Goal: Communication & Community: Answer question/provide support

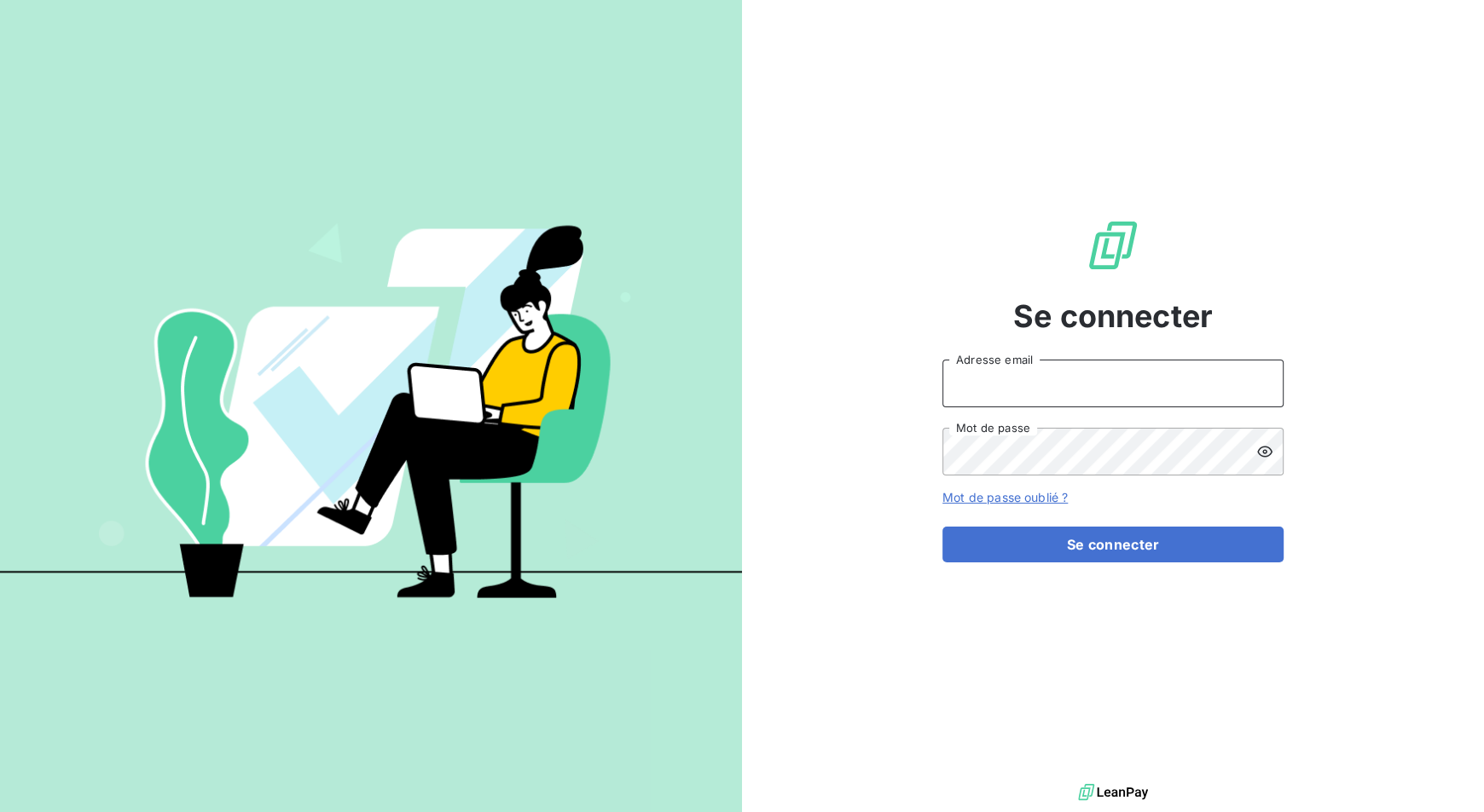
click at [1047, 372] on input "Adresse email" at bounding box center [1113, 383] width 342 height 47
type input "[PERSON_NAME][EMAIL_ADDRESS][DOMAIN_NAME]"
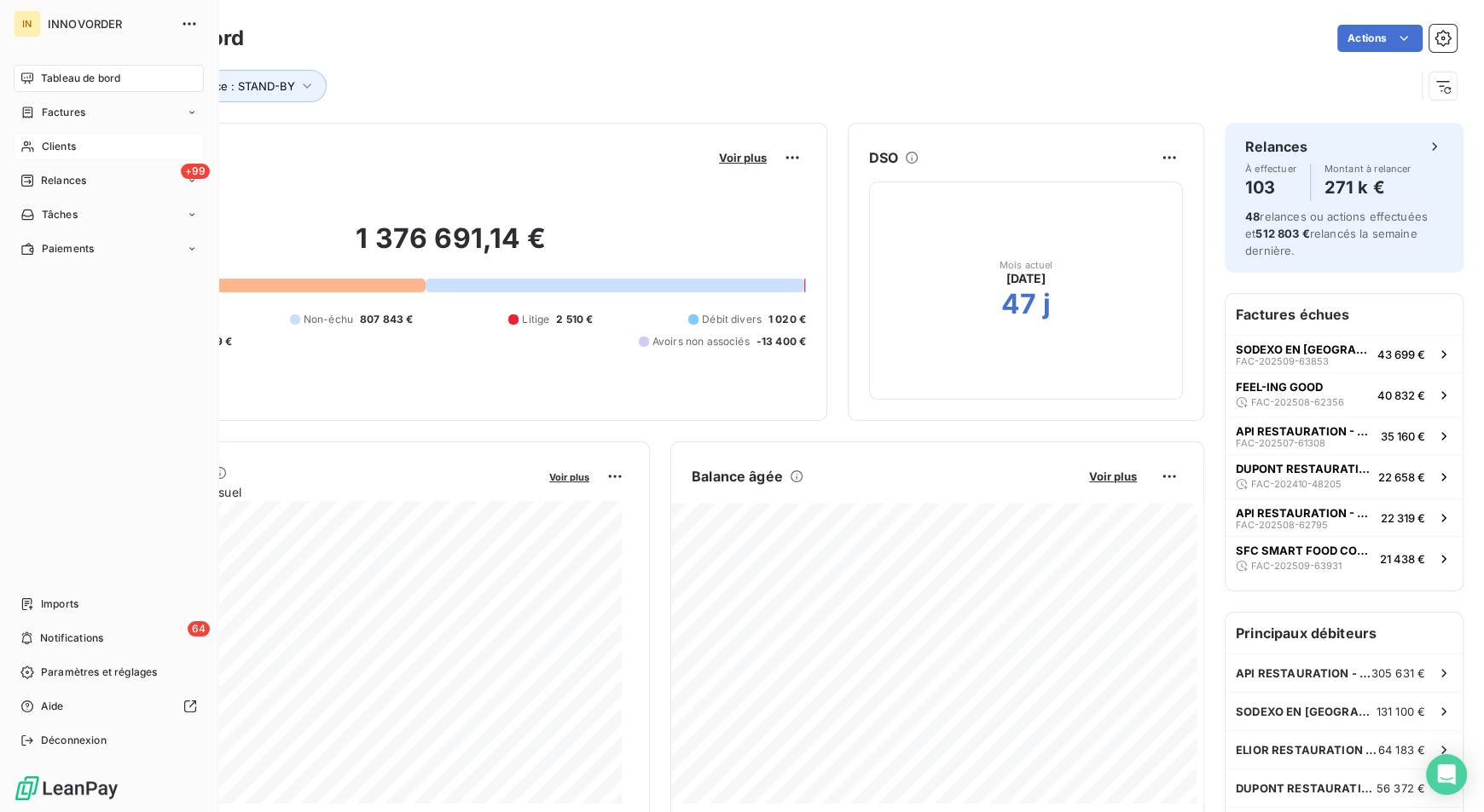
click at [37, 147] on div "Clients" at bounding box center [108, 147] width 190 height 27
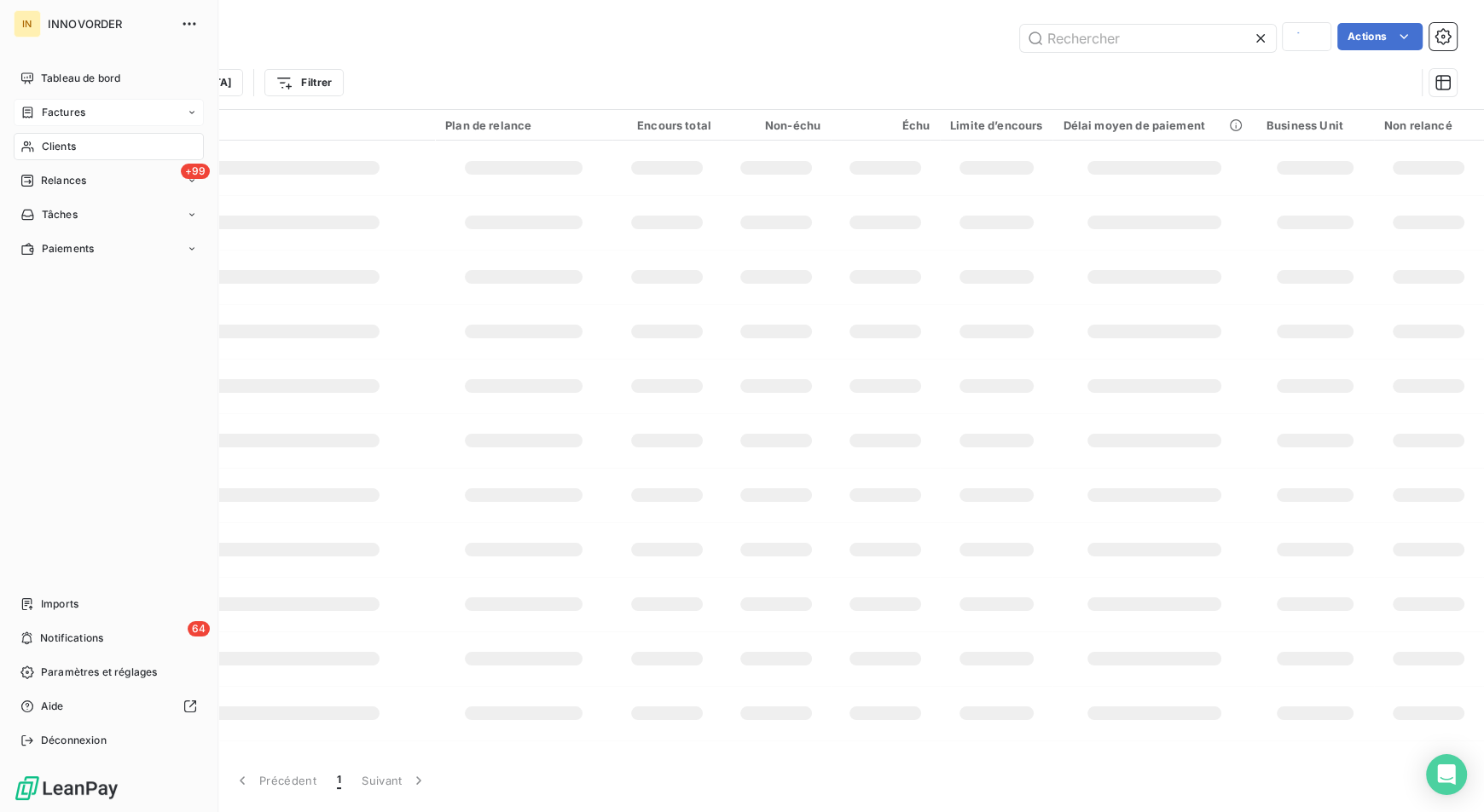
click at [61, 112] on span "Factures" at bounding box center [63, 113] width 43 height 15
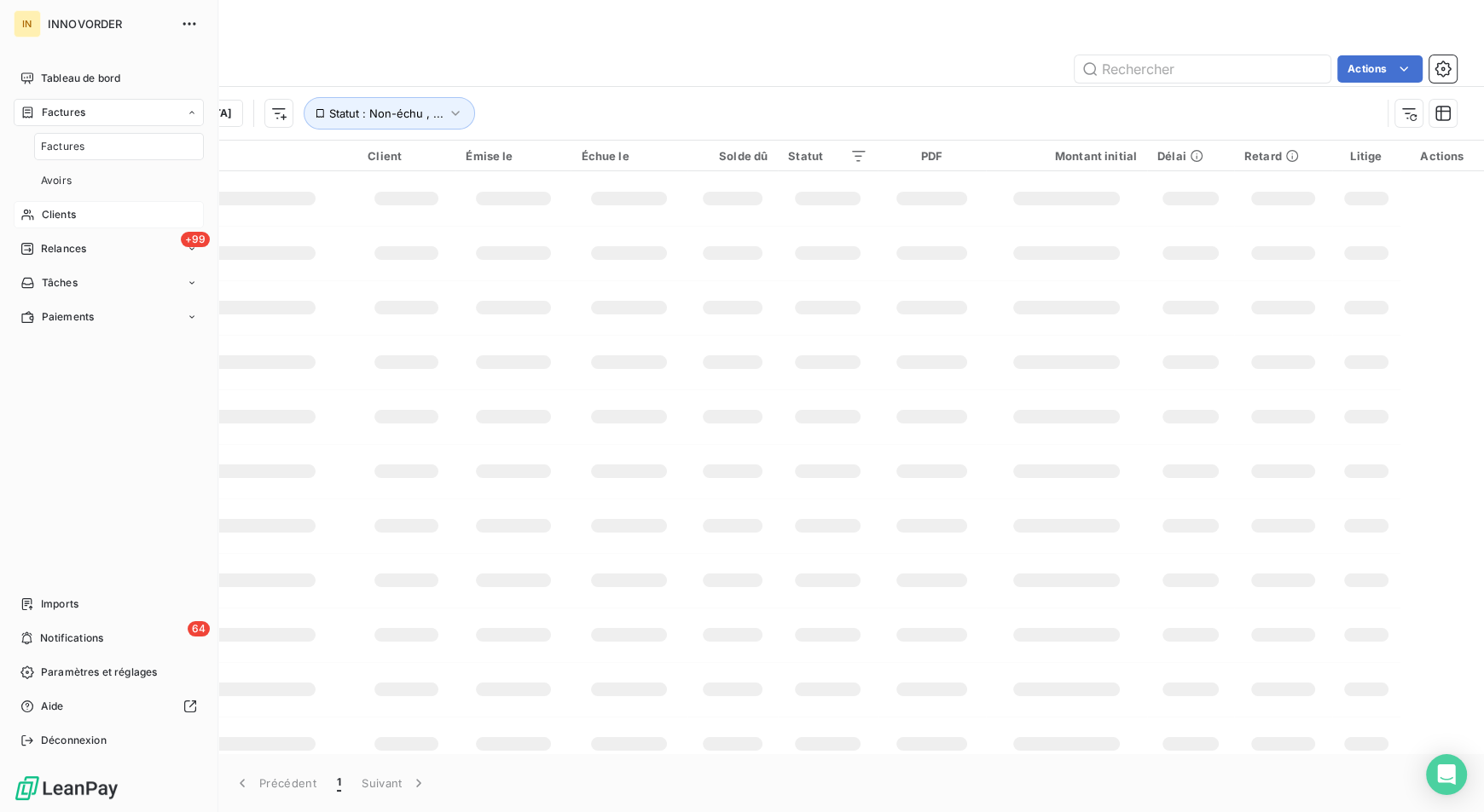
click at [61, 217] on span "Clients" at bounding box center [58, 215] width 34 height 15
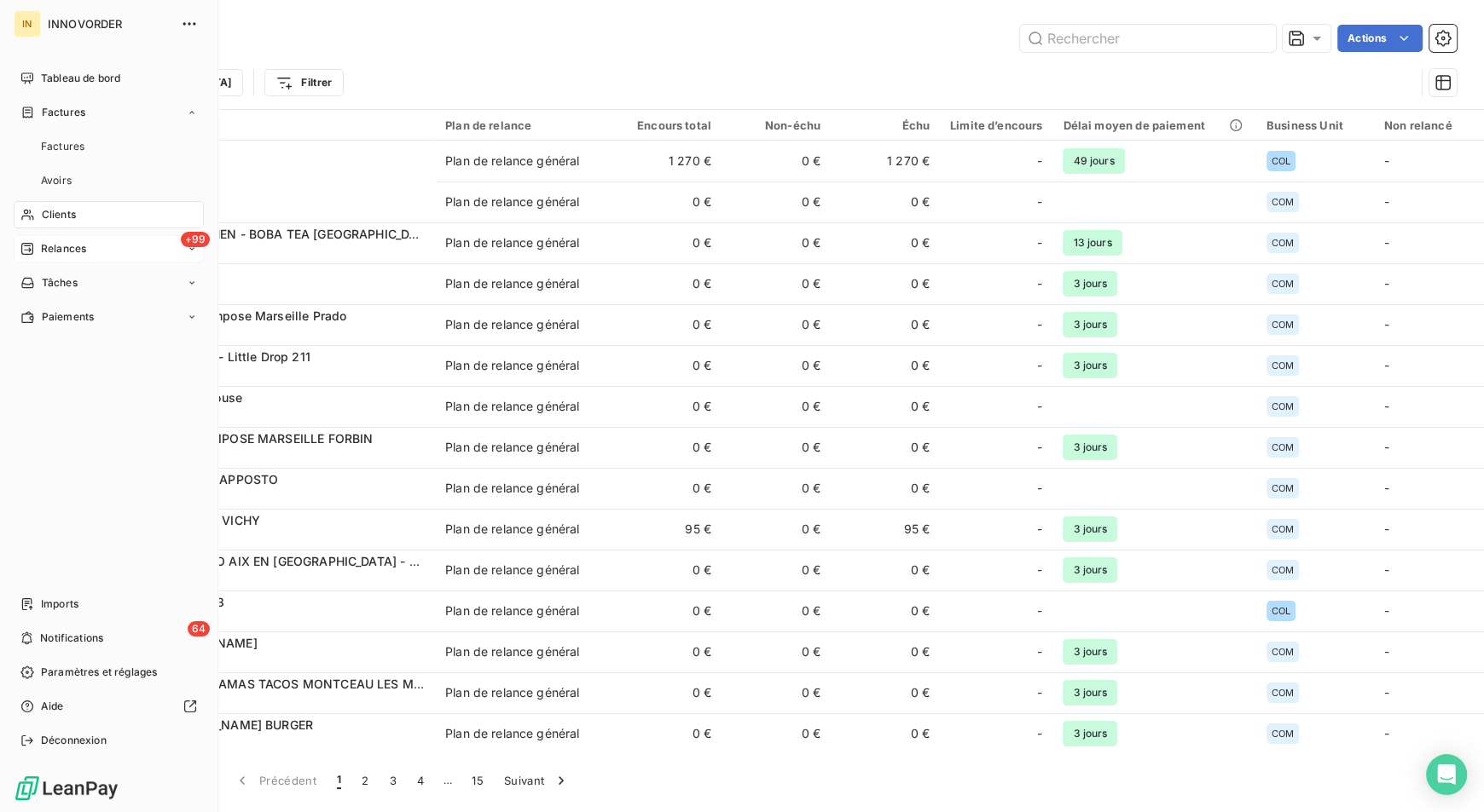
click at [58, 241] on span "Relances" at bounding box center [63, 249] width 45 height 15
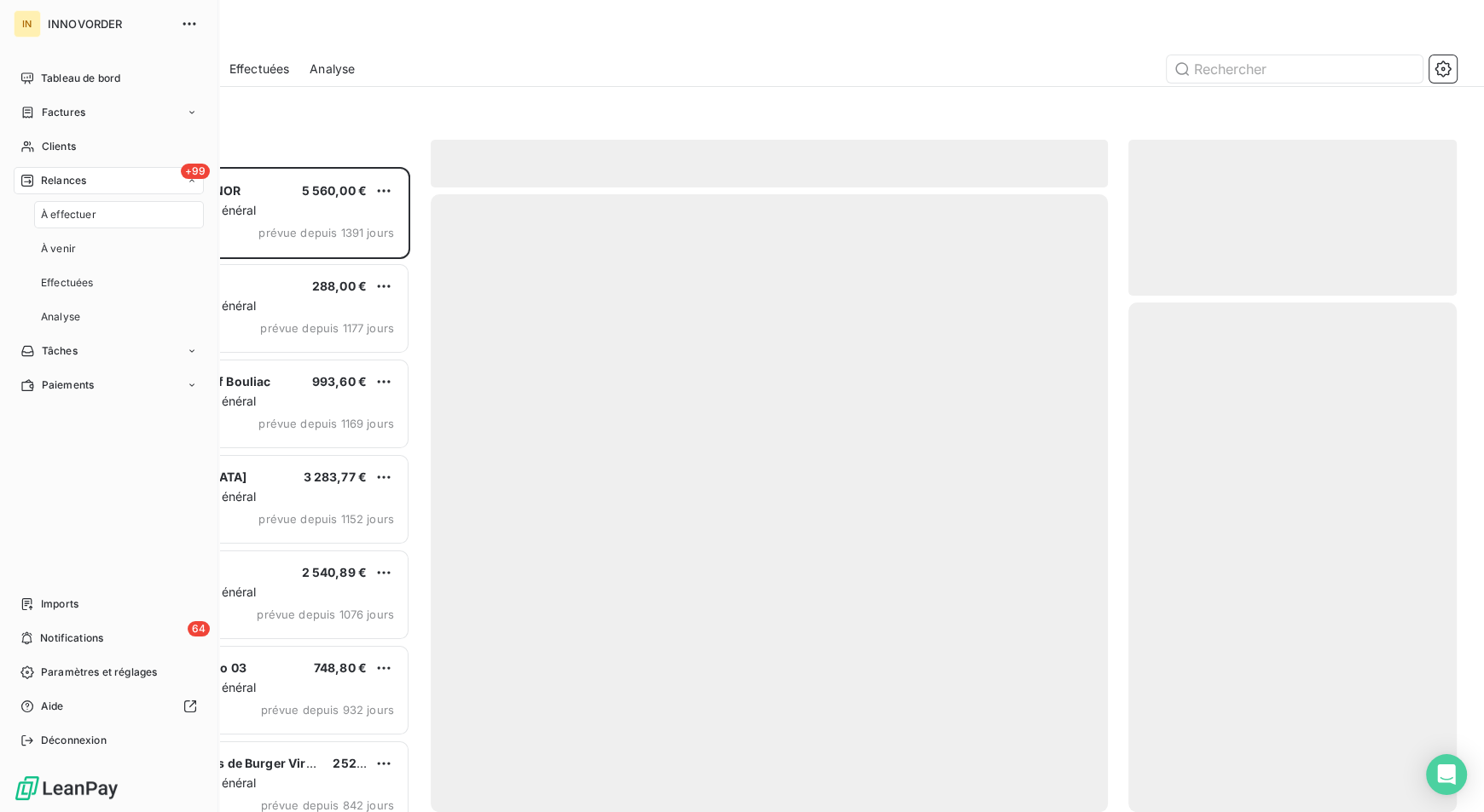
scroll to position [631, 315]
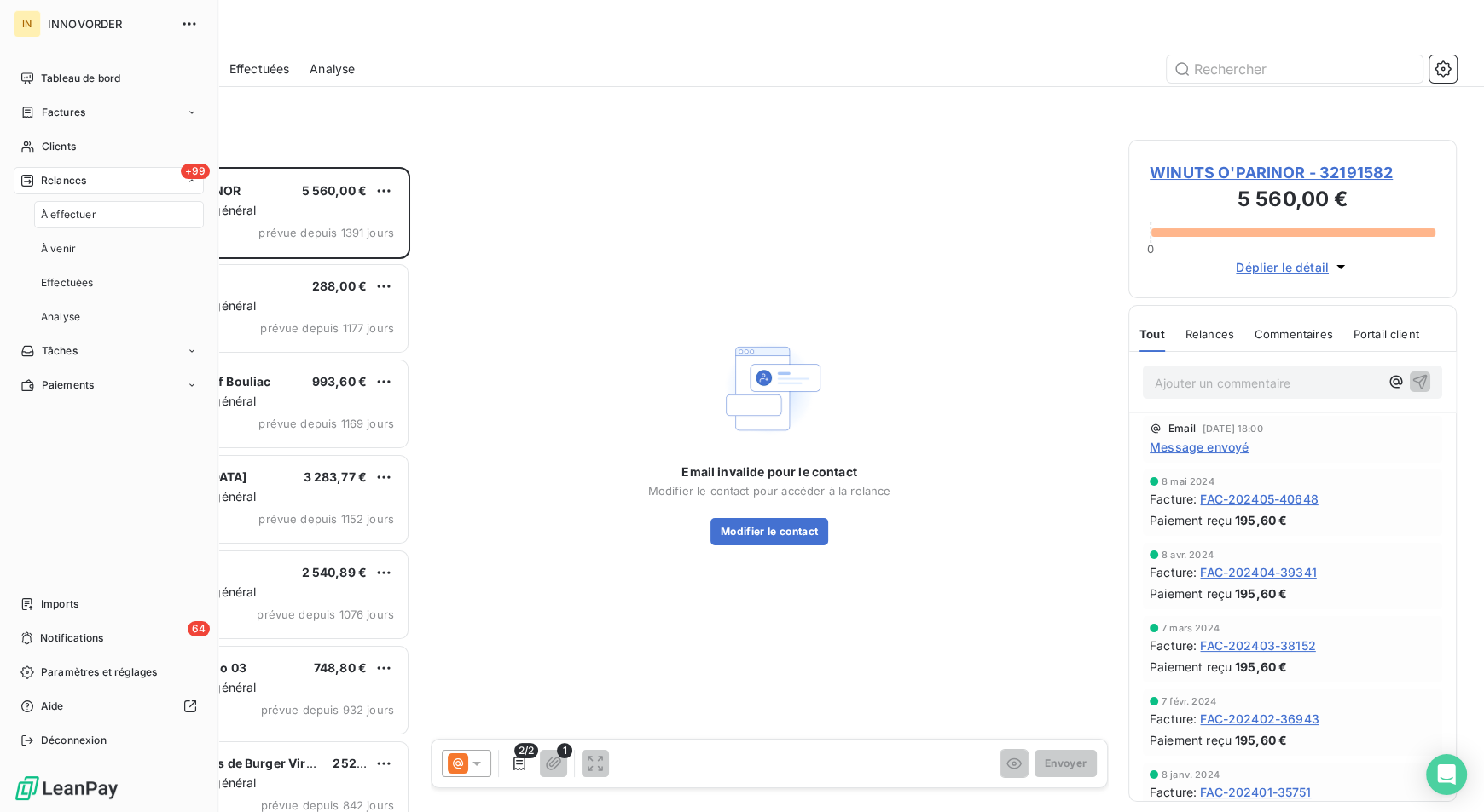
click at [72, 180] on span "Relances" at bounding box center [63, 180] width 45 height 15
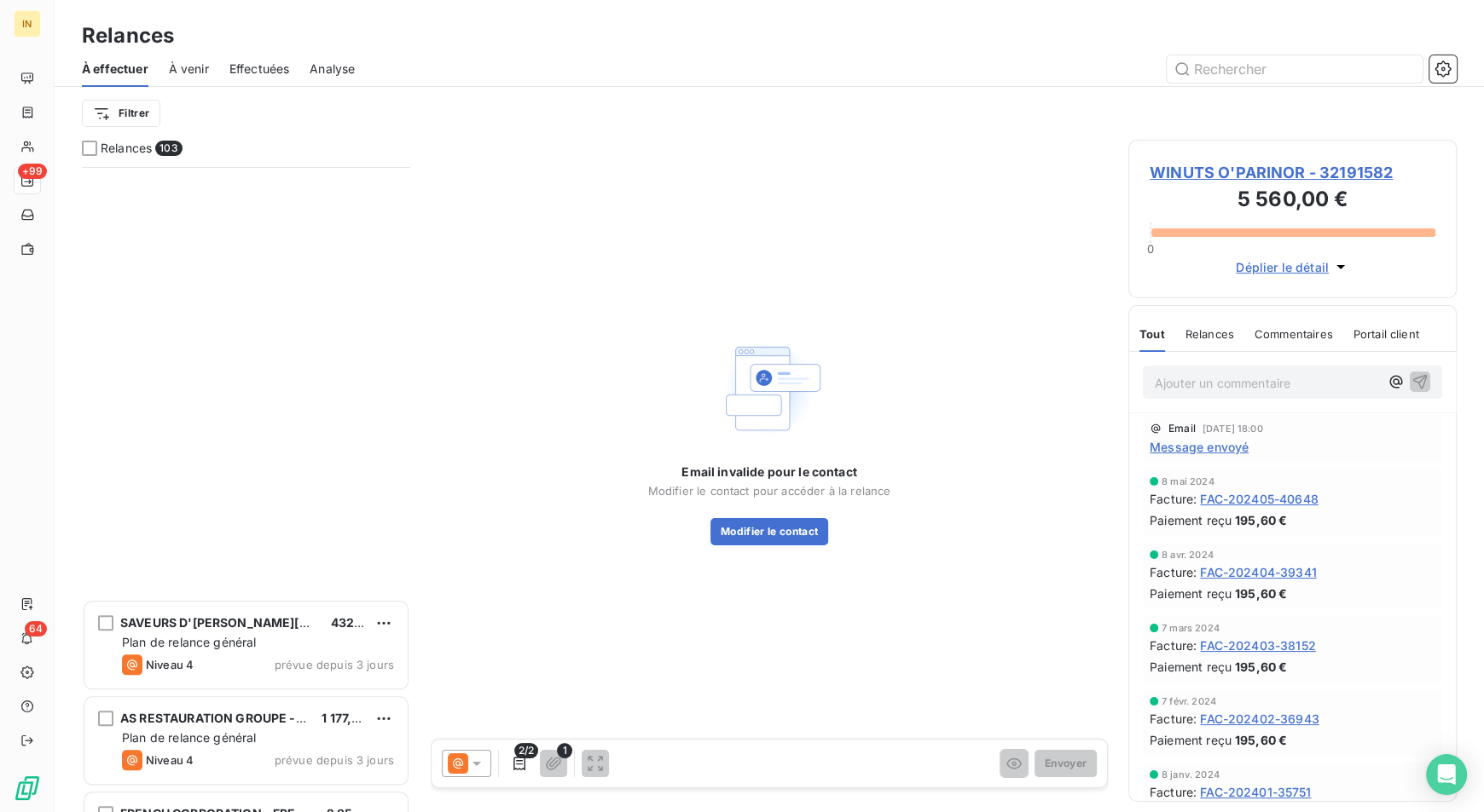
scroll to position [9188, 0]
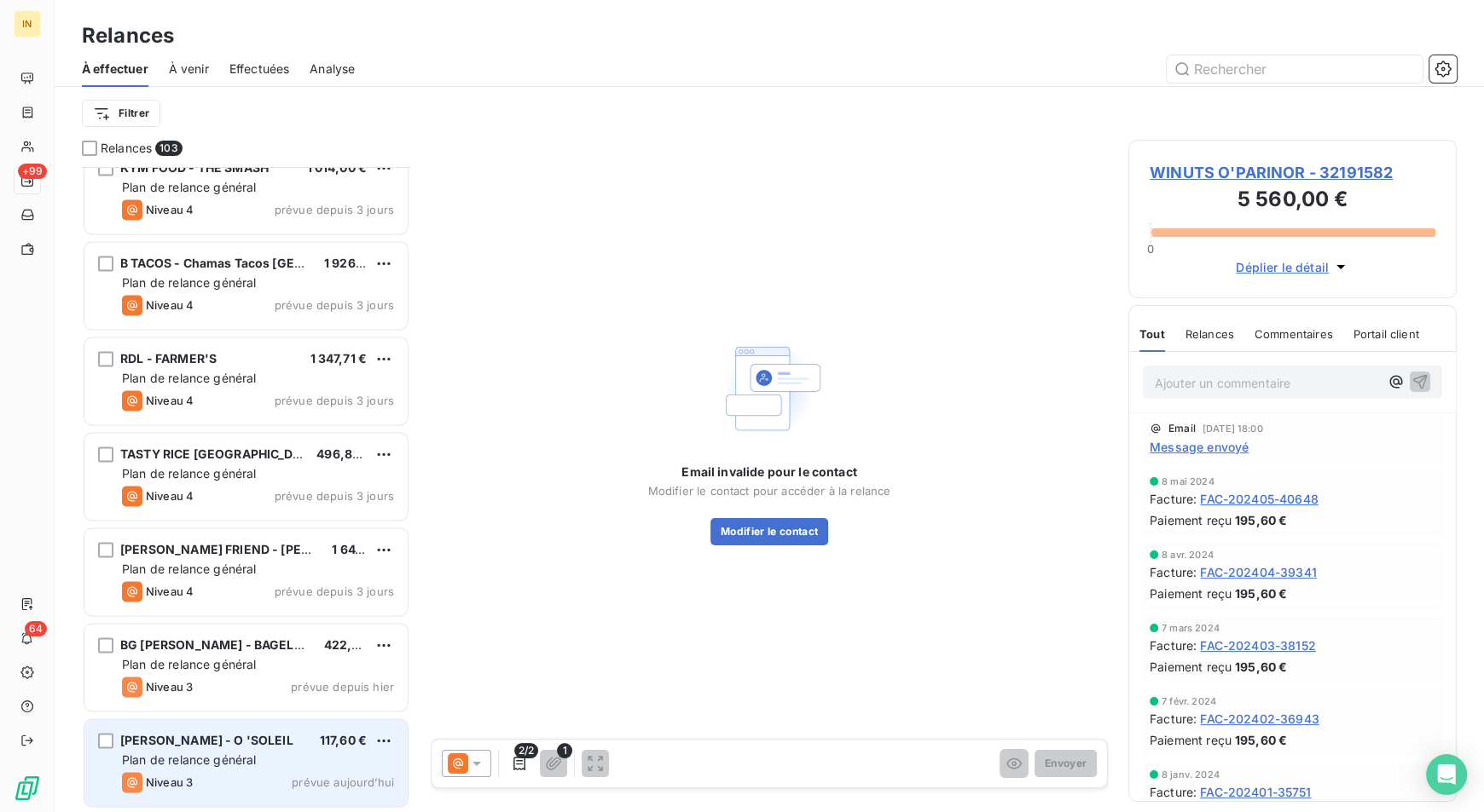
click at [224, 750] on div "[PERSON_NAME] - O 'SOLEIL 117,60 € Plan de relance général [PERSON_NAME] 3 prév…" at bounding box center [245, 763] width 323 height 87
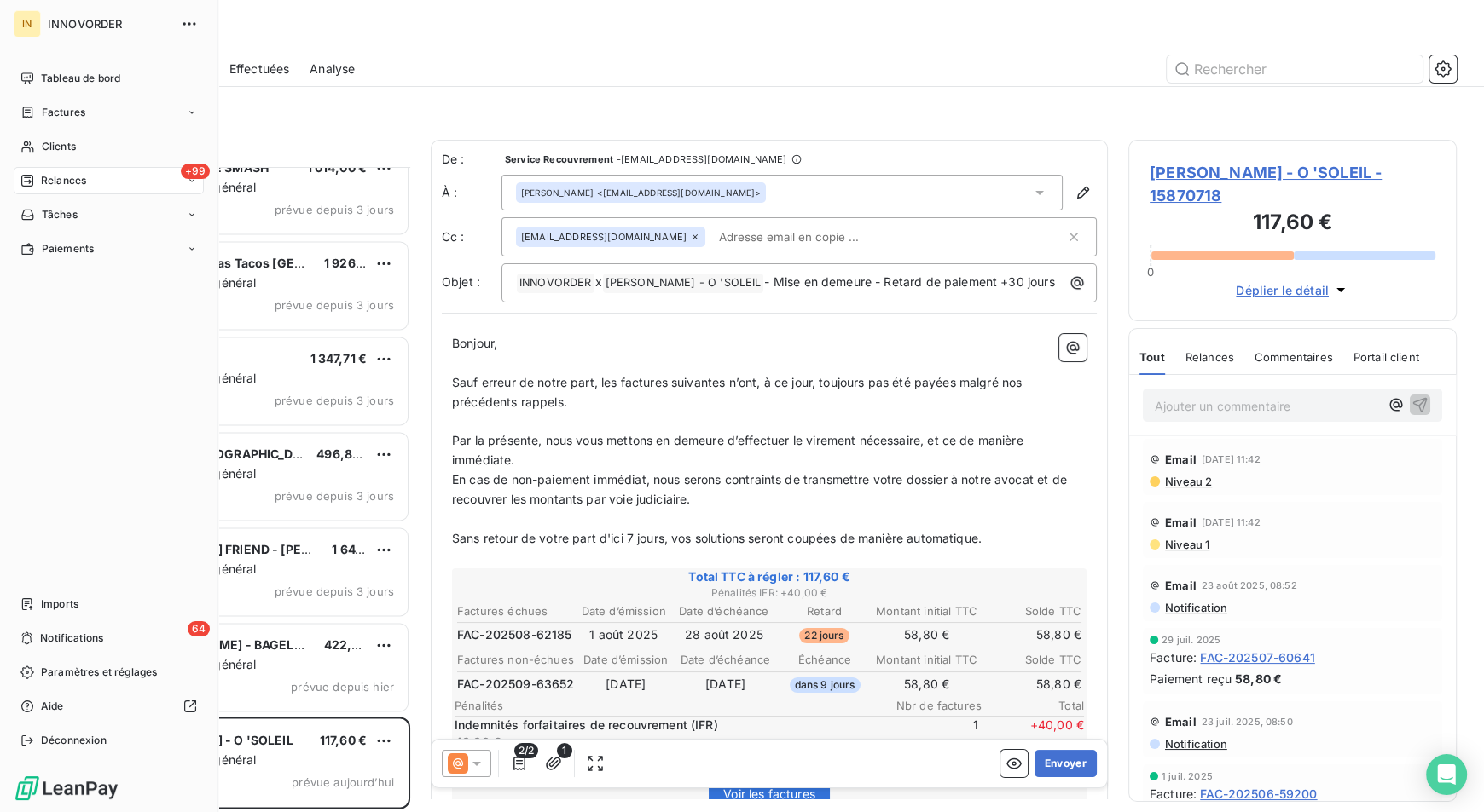
click at [56, 179] on span "Relances" at bounding box center [63, 180] width 45 height 15
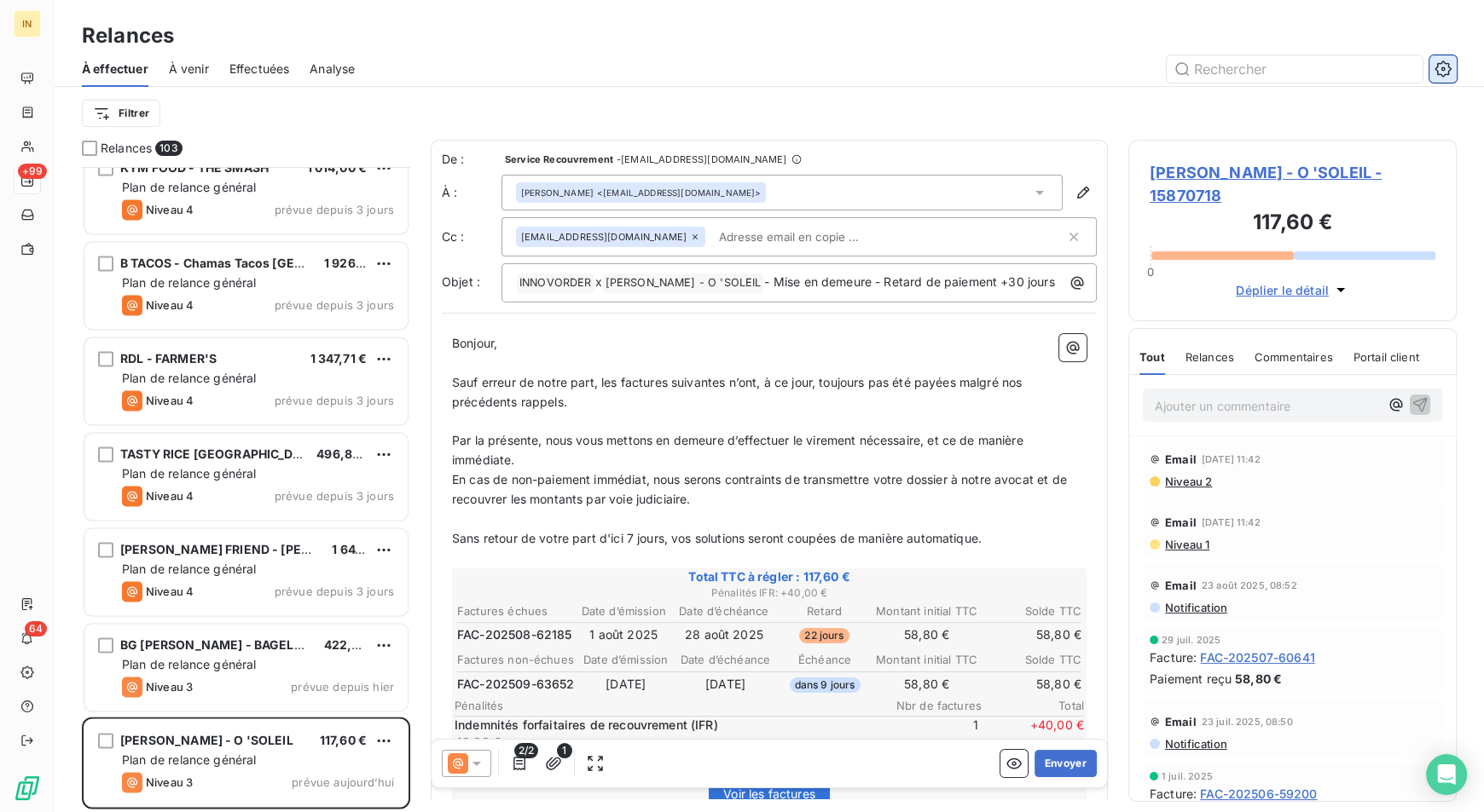
click at [1443, 69] on icon "button" at bounding box center [1443, 68] width 4 height 4
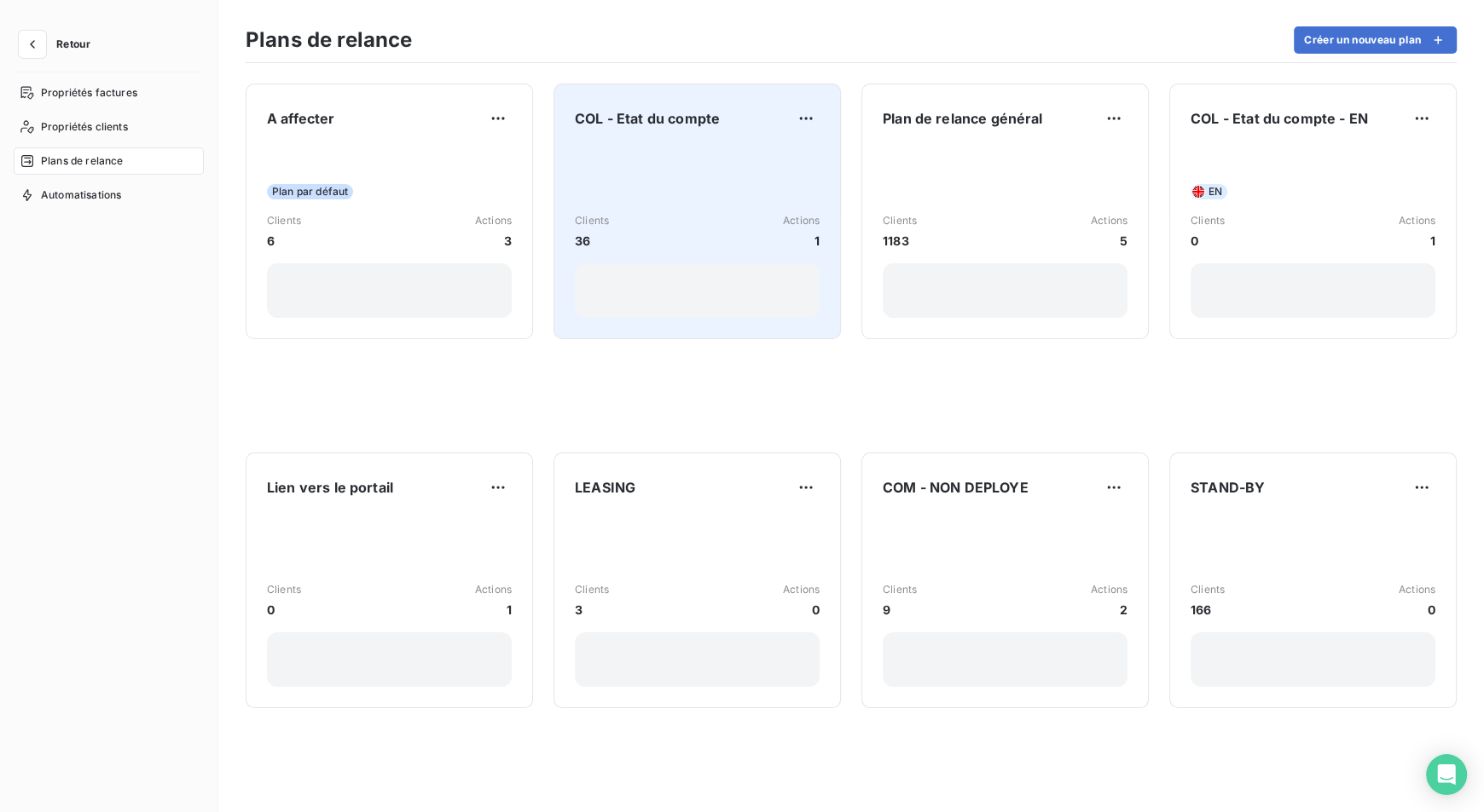
click at [685, 158] on div "Clients 36 Actions 1" at bounding box center [698, 231] width 245 height 173
click at [812, 123] on html "Retour Propriétés factures Propriétés clients Plans de relance Automatisations …" at bounding box center [742, 406] width 1484 height 812
click at [781, 154] on div "Dupliquer" at bounding box center [763, 155] width 98 height 27
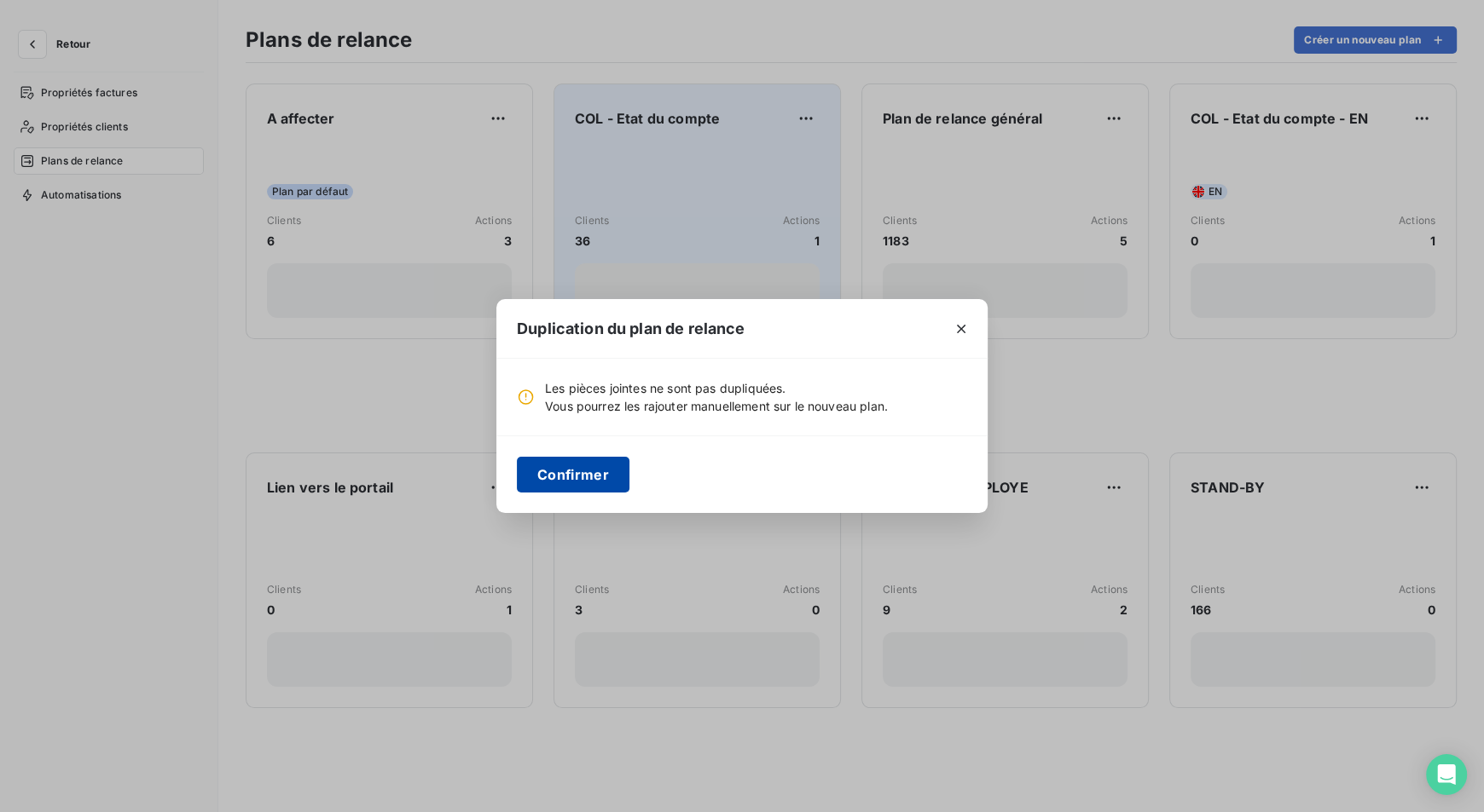
click at [597, 467] on button "Confirmer" at bounding box center [573, 474] width 113 height 36
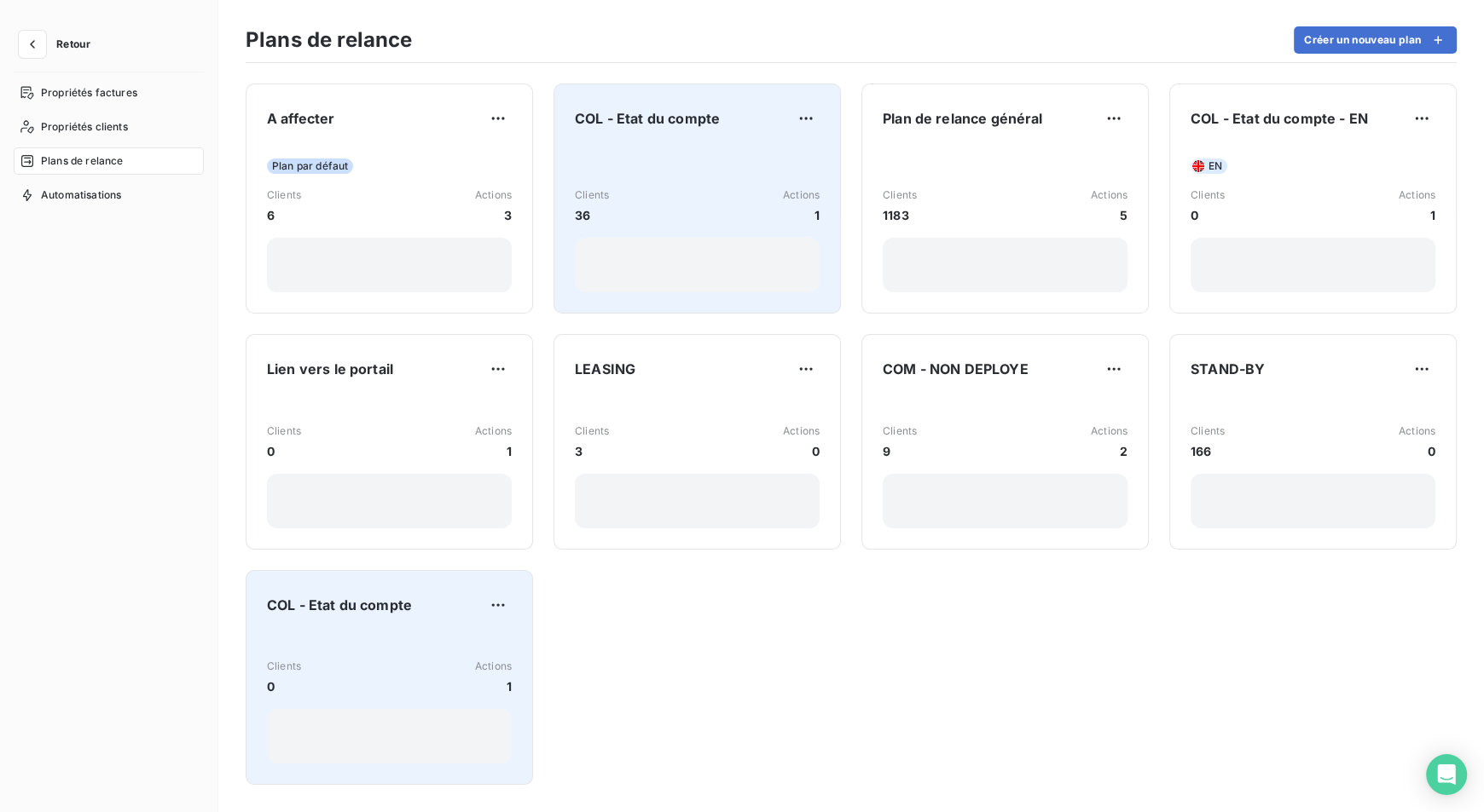
click at [393, 621] on div "COL - Etat du compte Clients 0 Actions 1" at bounding box center [390, 677] width 245 height 173
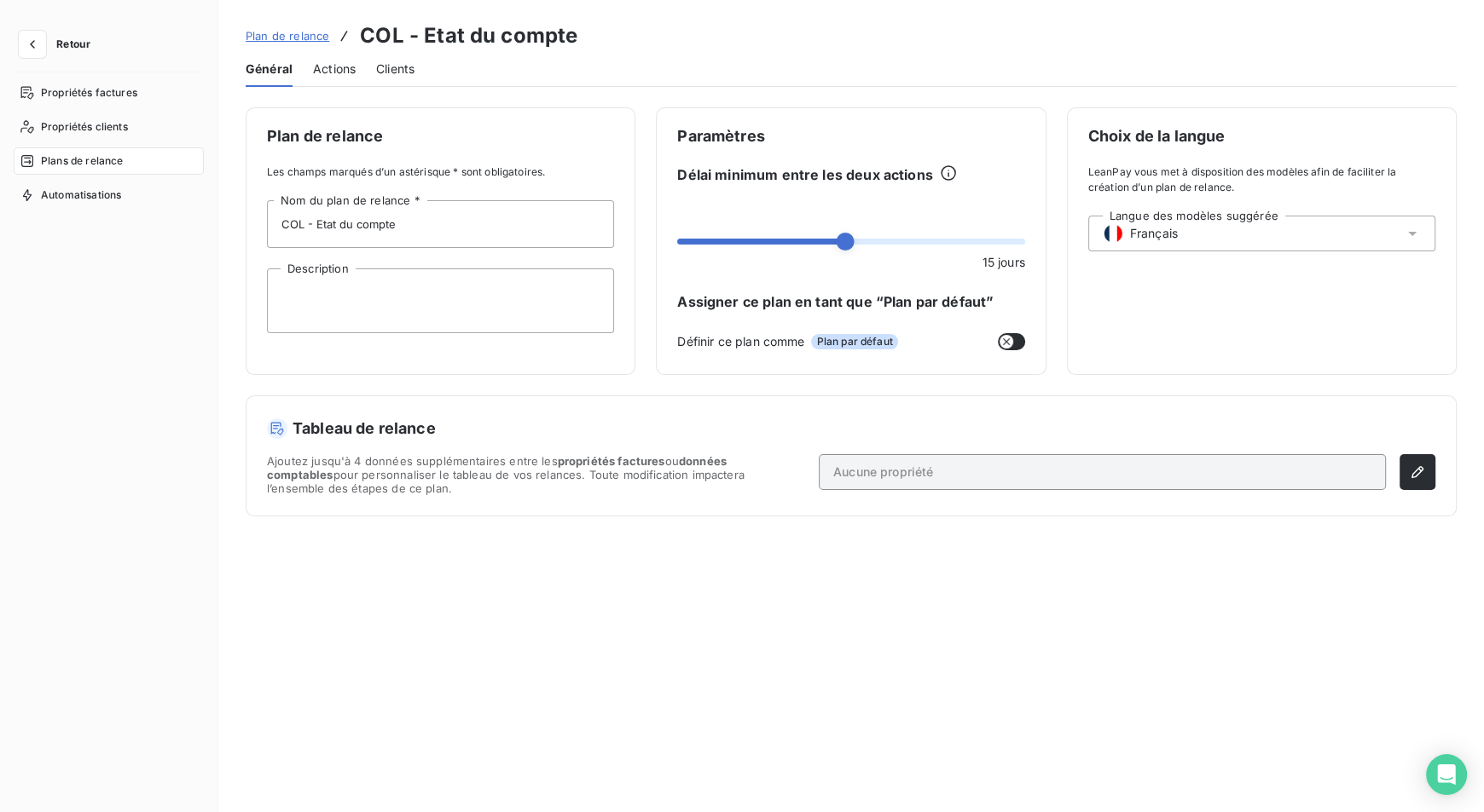
click at [351, 68] on span "Actions" at bounding box center [334, 69] width 42 height 17
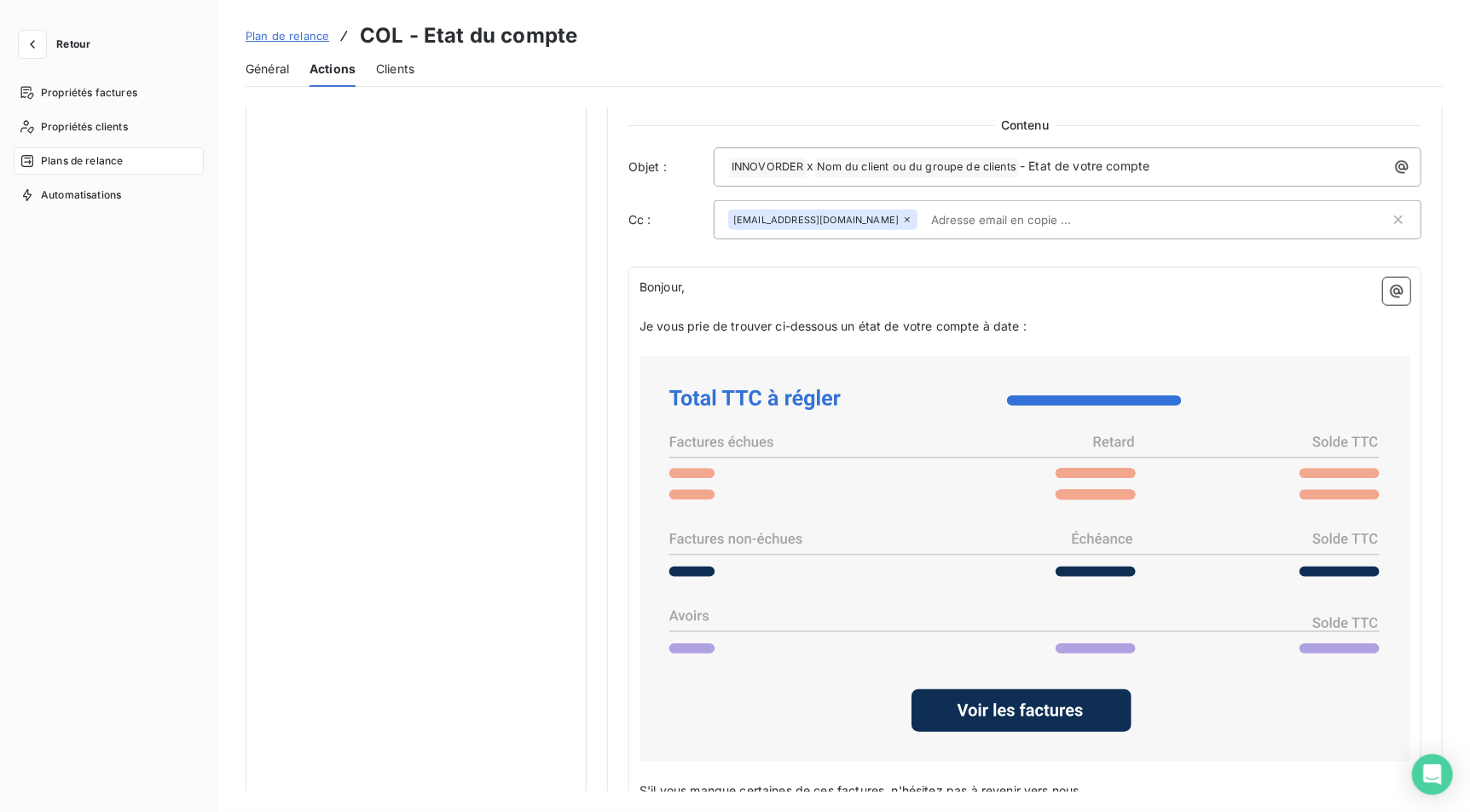
scroll to position [1069, 0]
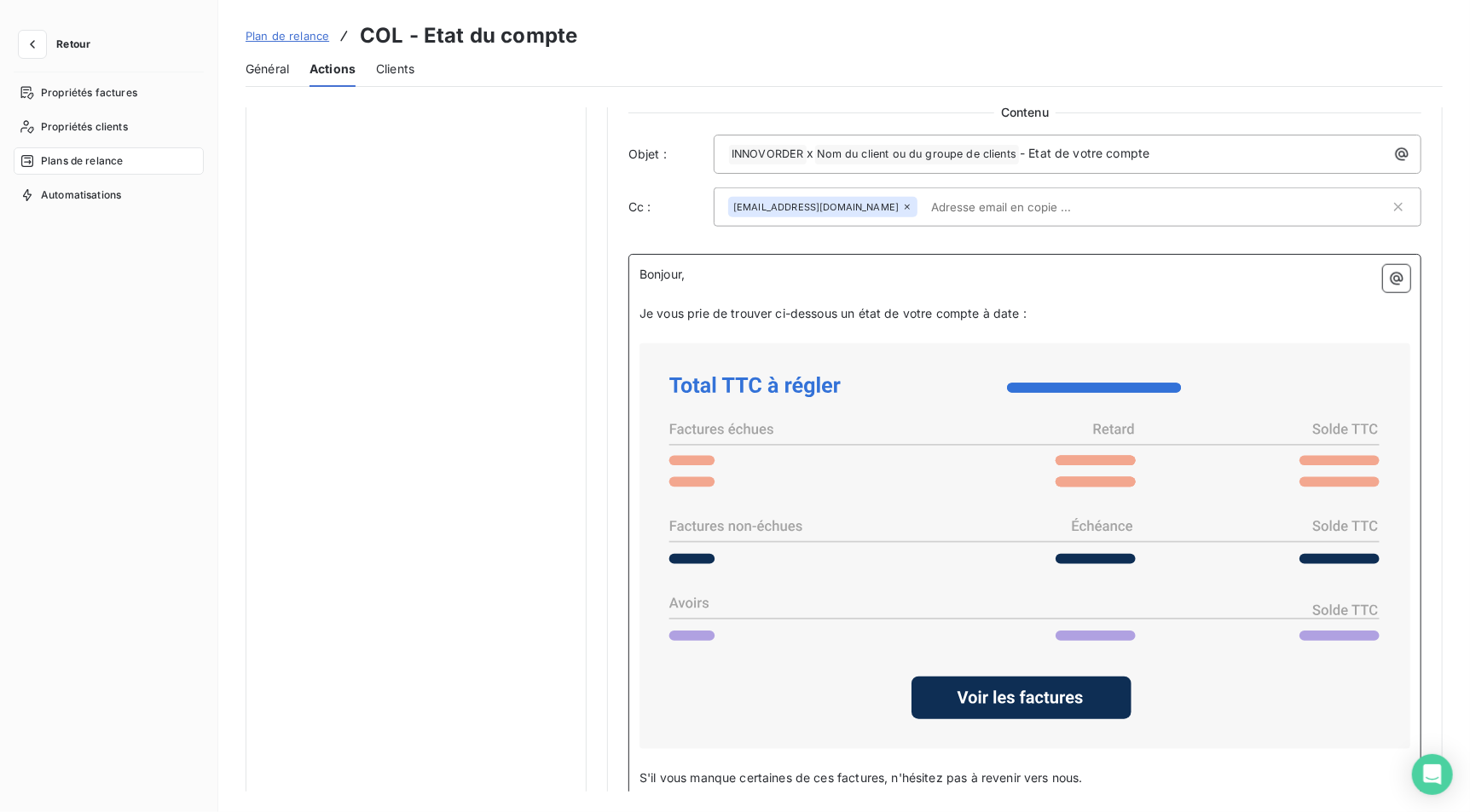
click at [1054, 311] on p "Je vous prie de trouver ci-dessous un état de votre compte à date :" at bounding box center [1024, 314] width 771 height 19
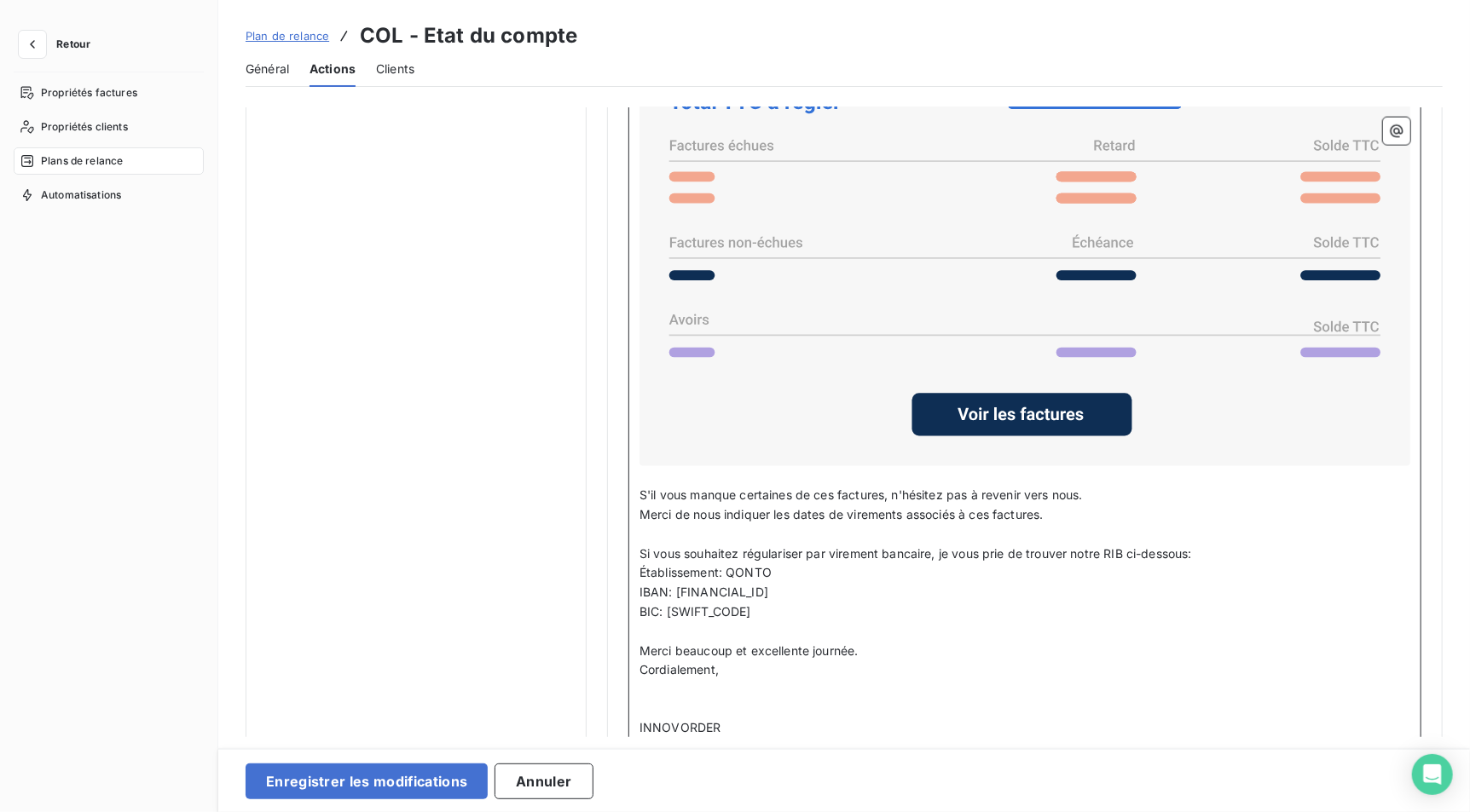
scroll to position [1395, 0]
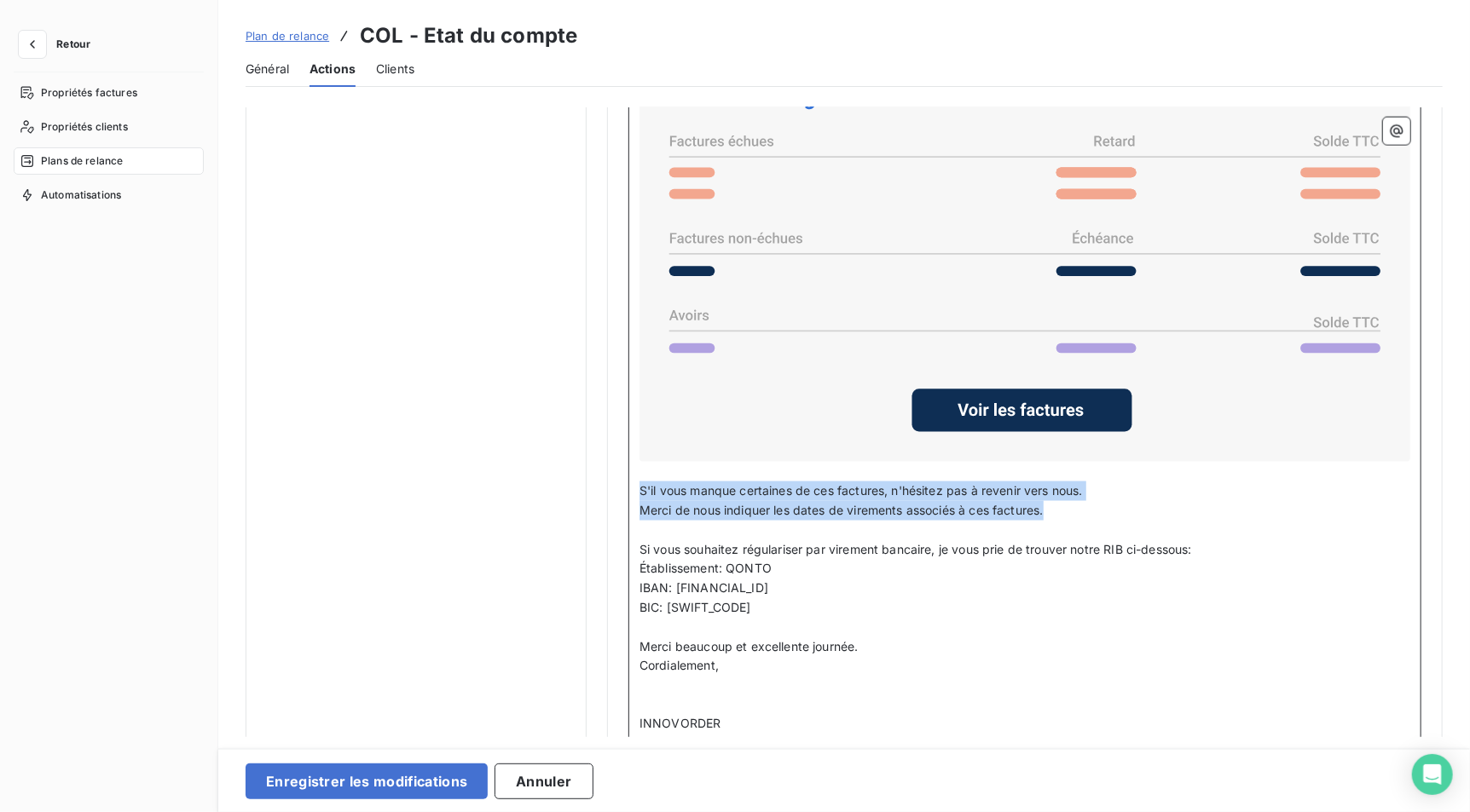
drag, startPoint x: 1052, startPoint y: 509, endPoint x: 635, endPoint y: 492, distance: 417.3
click at [635, 492] on div "Bonjour, ﻿ Je vous prie de trouver ci-dessous un état de votre compte à date. N…" at bounding box center [1024, 386] width 793 height 916
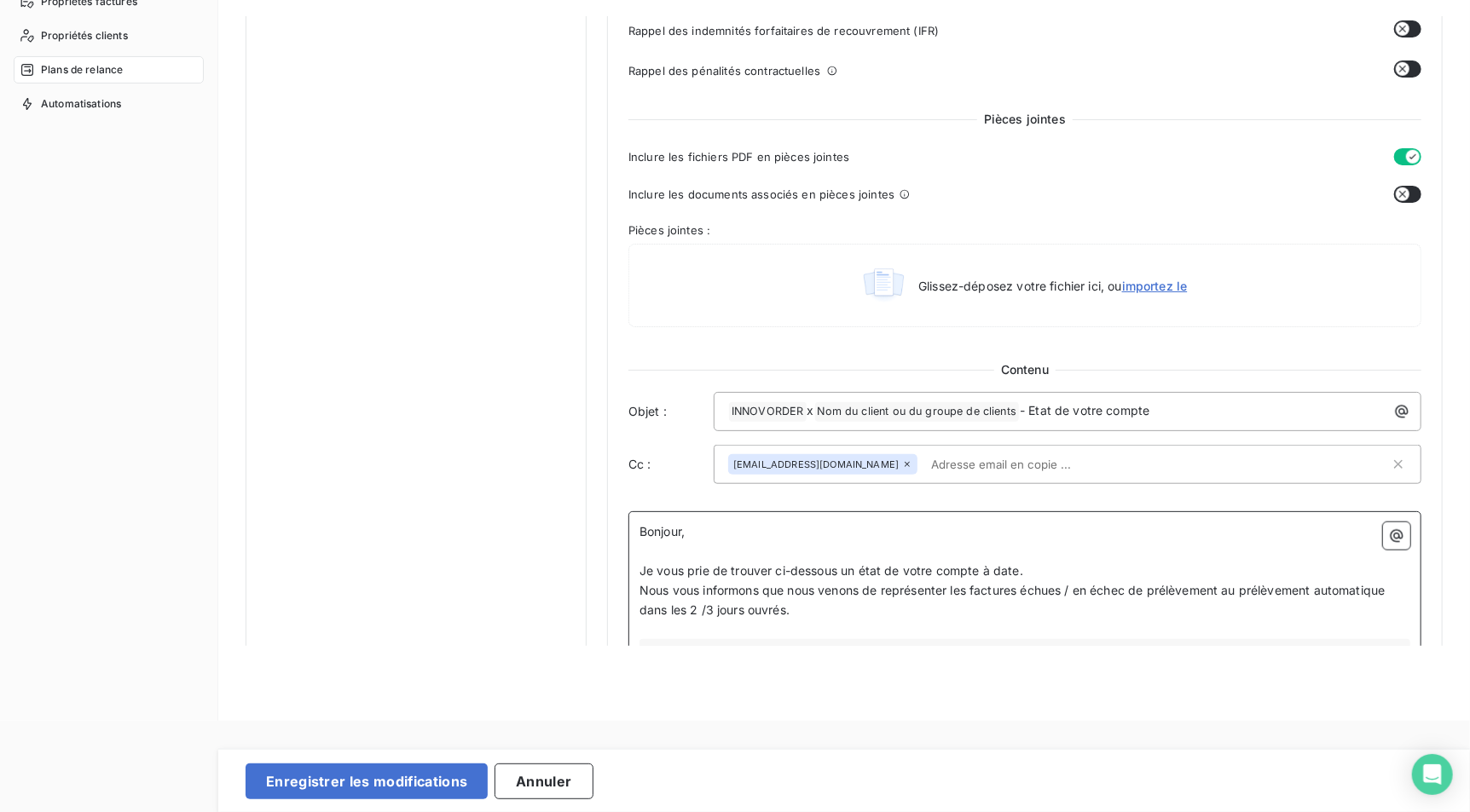
scroll to position [745, 0]
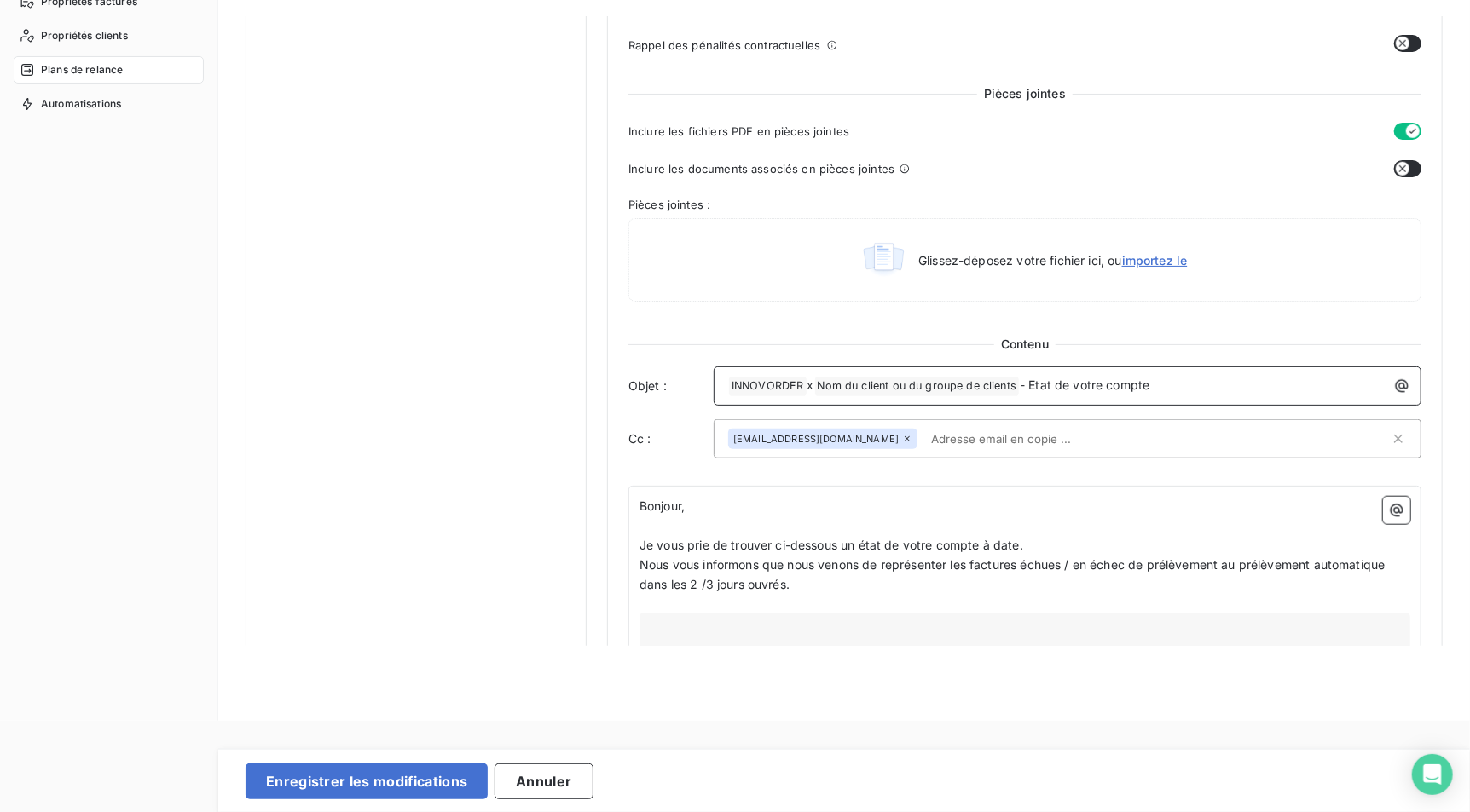
click at [1186, 381] on p "﻿ INNOVORDER ﻿ x Nom du client ou du groupe de clients ﻿ - Etat de votre compte" at bounding box center [1072, 386] width 687 height 20
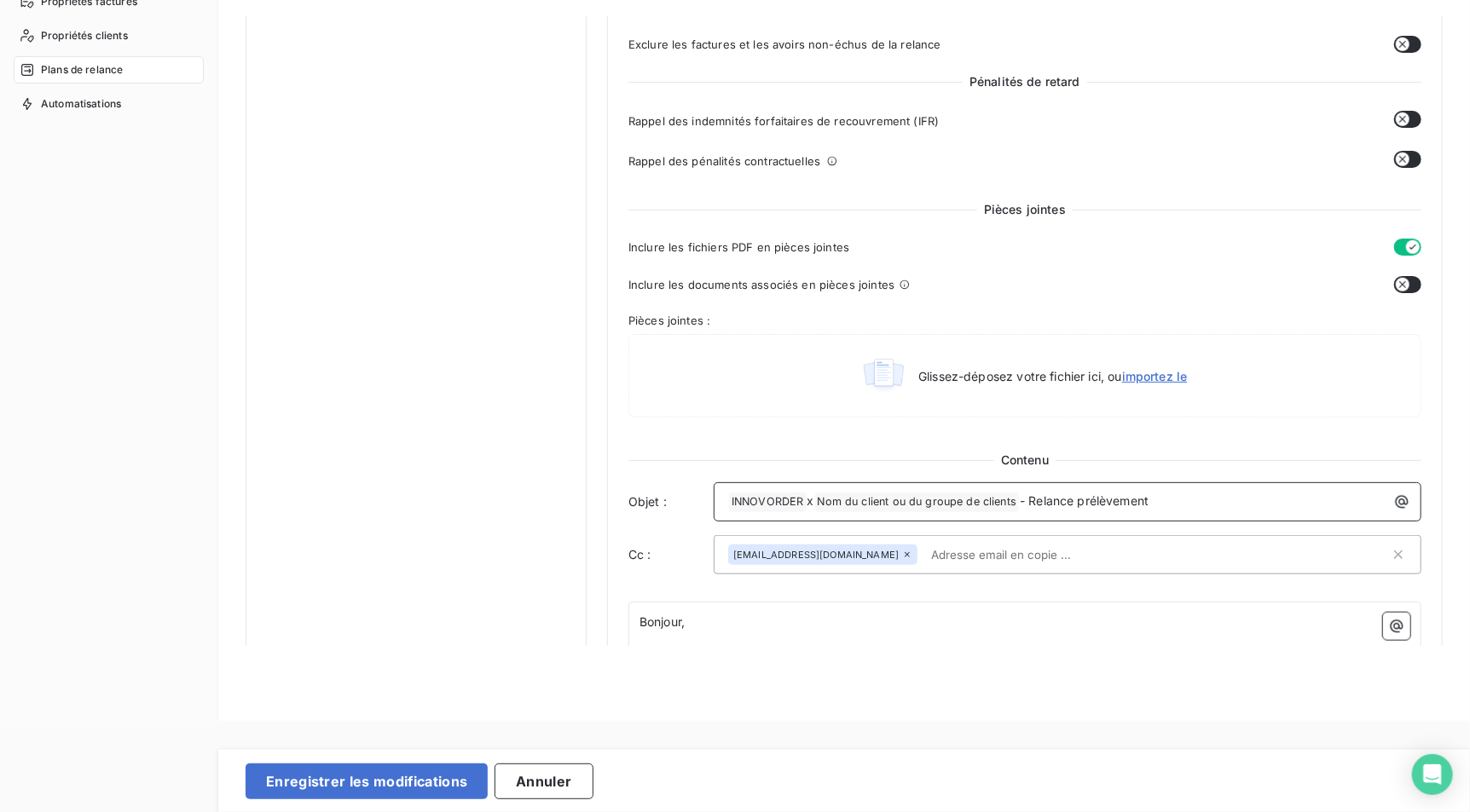
scroll to position [477, 0]
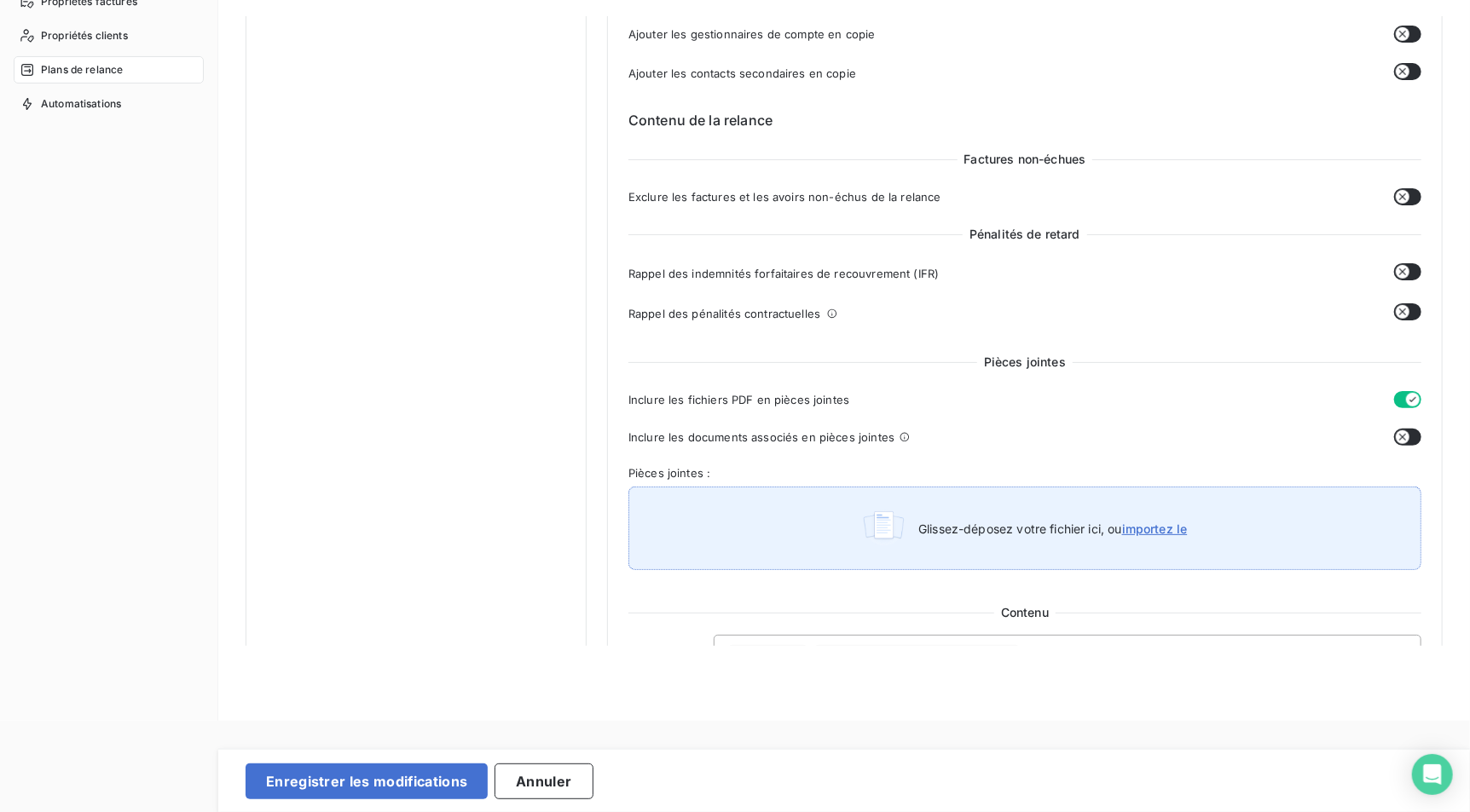
click at [971, 516] on div "Glissez-déposez votre fichier ici, ou importez le" at bounding box center [1024, 528] width 793 height 84
click at [1003, 506] on div "Glissez-déposez votre fichier ici, ou importez le" at bounding box center [1024, 528] width 793 height 84
type input "C:\fakepath\Innovorder - RIB Qonto.pdf"
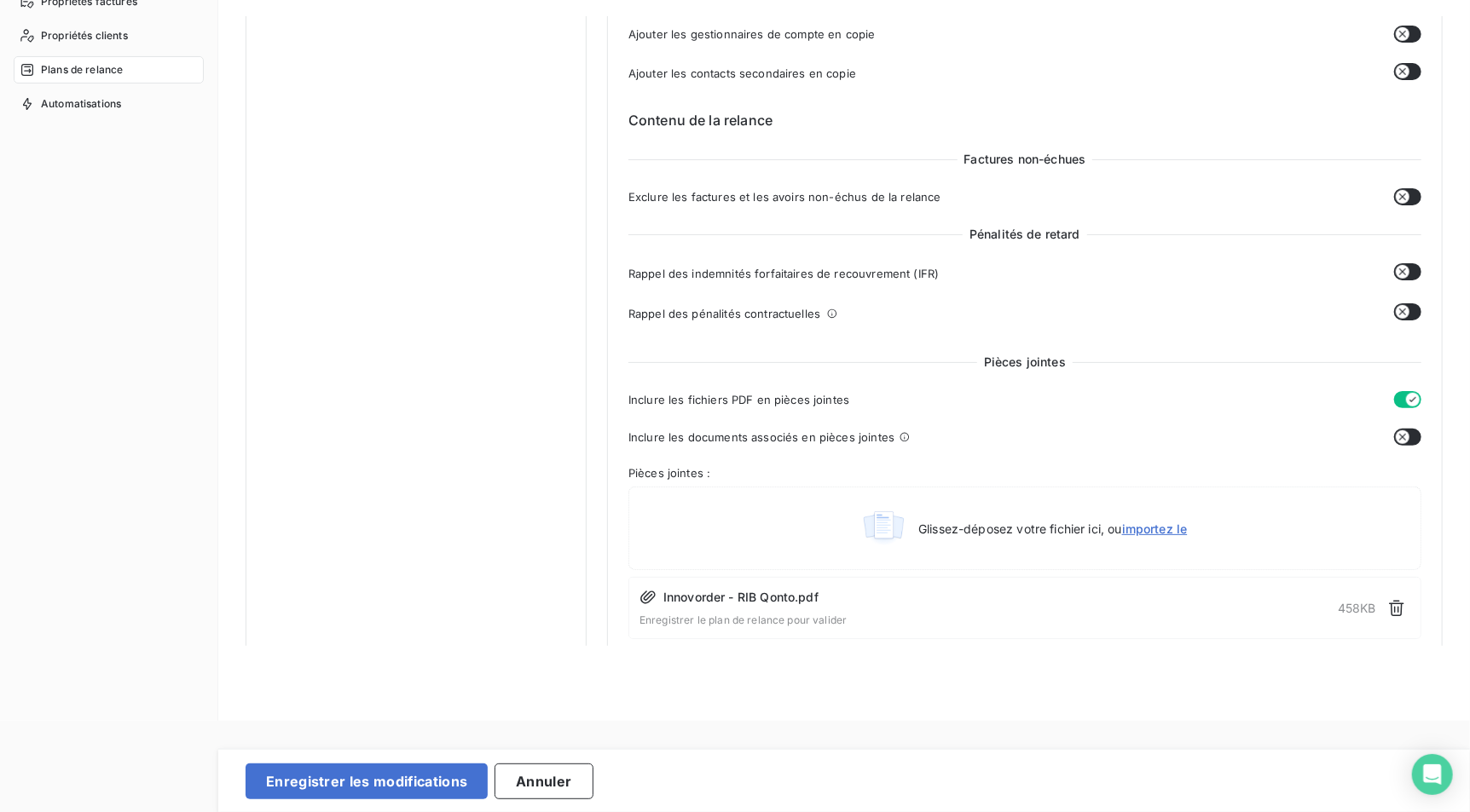
click at [1407, 440] on button "button" at bounding box center [1407, 438] width 27 height 17
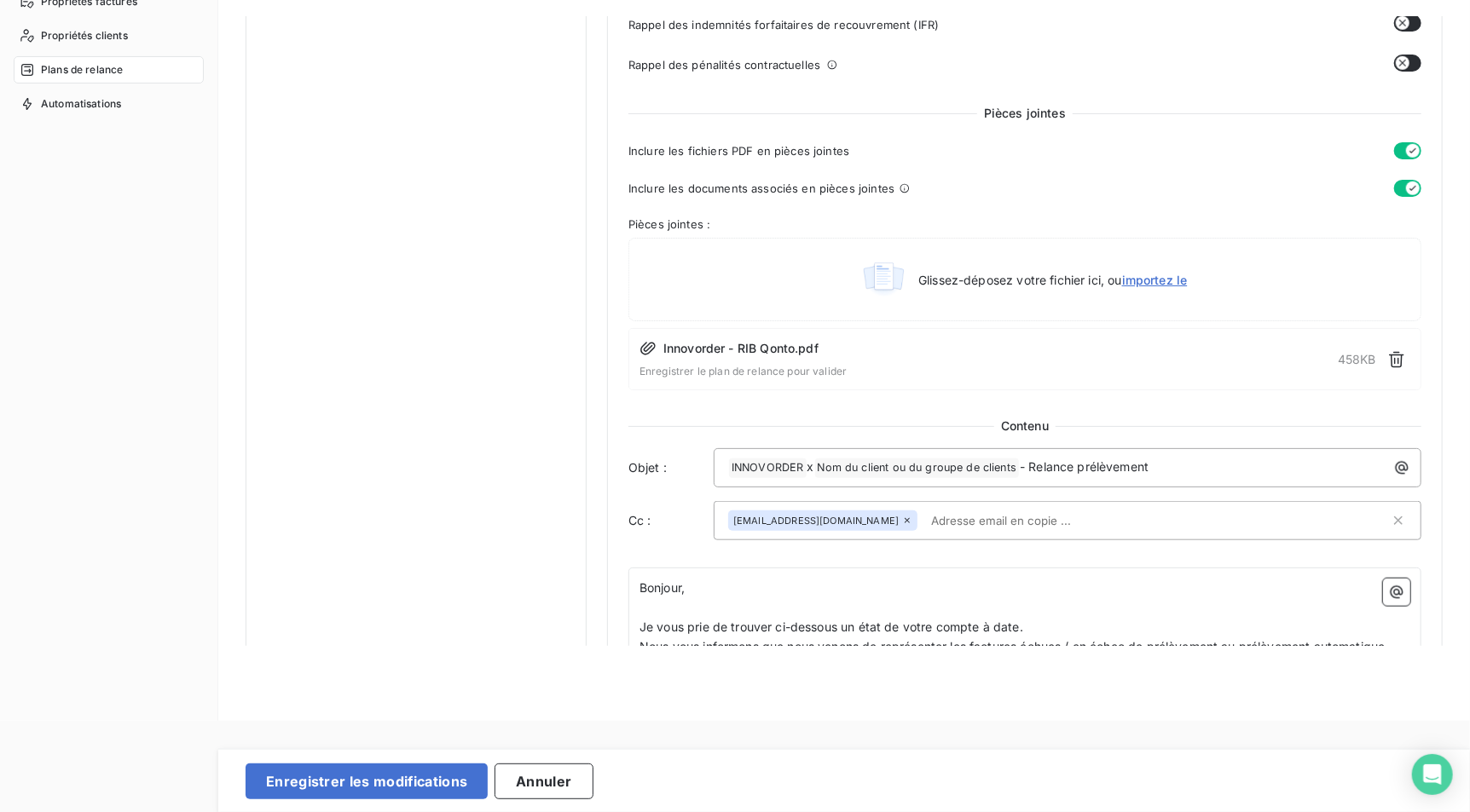
scroll to position [722, 0]
click at [1398, 188] on button "button" at bounding box center [1407, 192] width 27 height 17
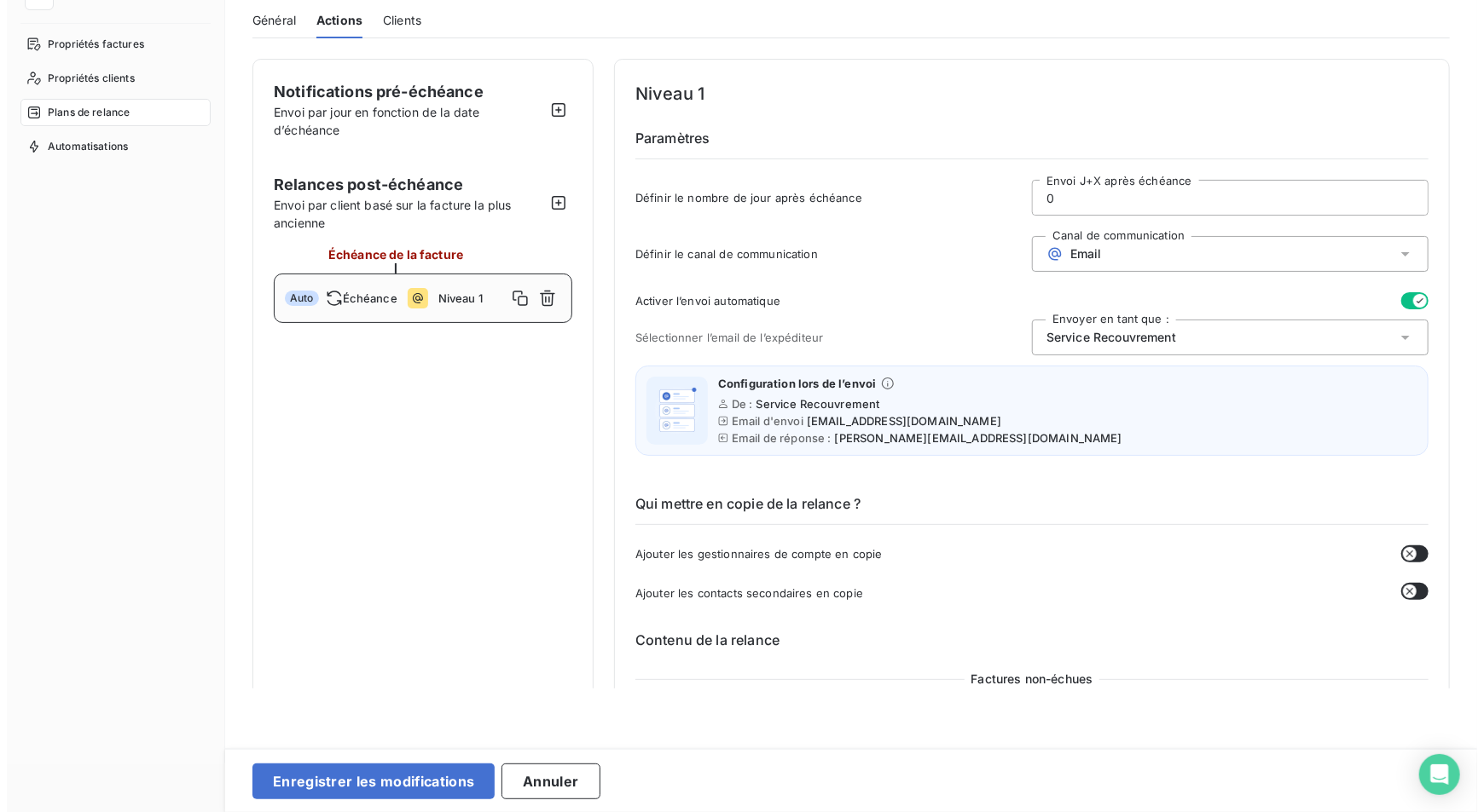
scroll to position [0, 0]
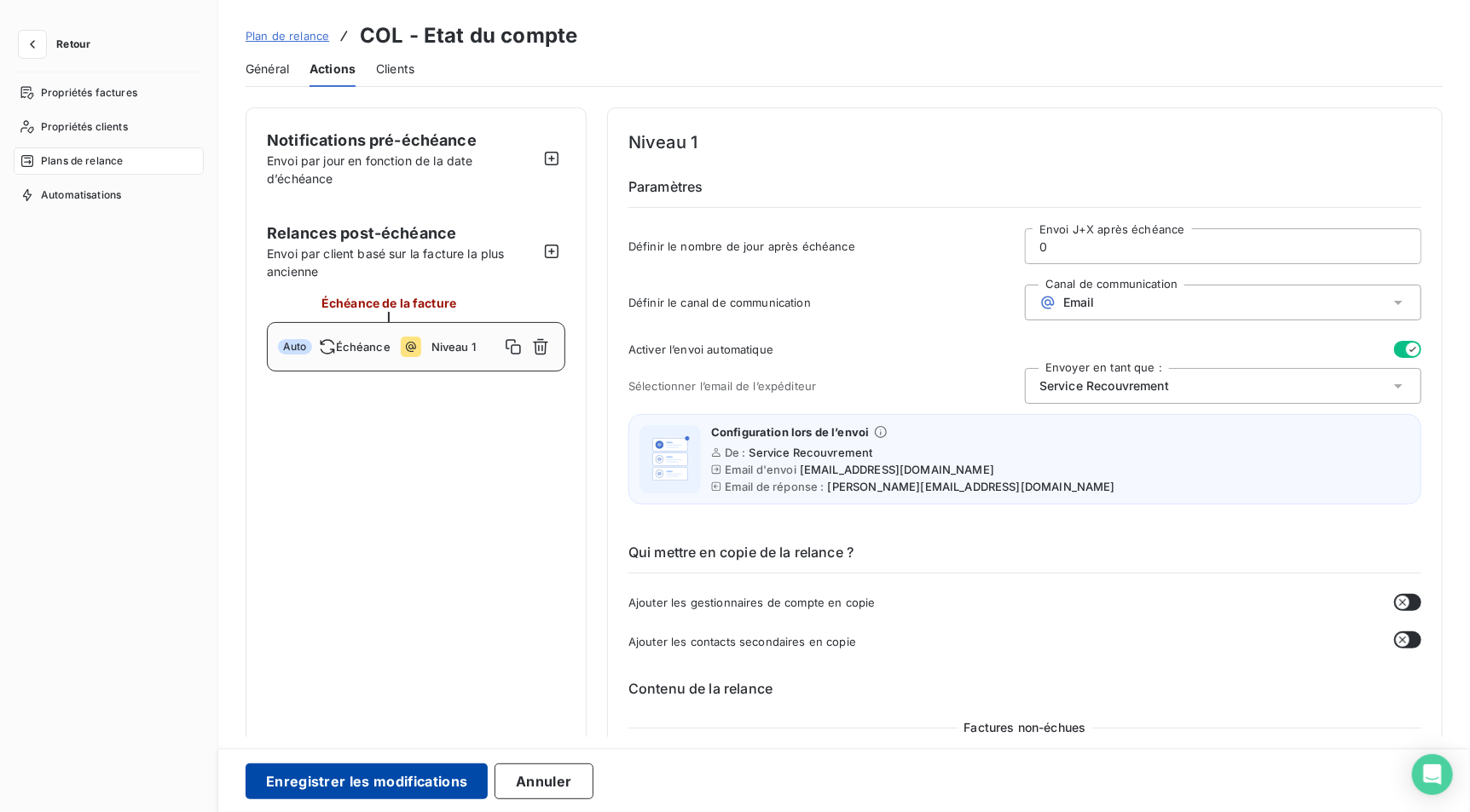
click at [349, 764] on button "Enregistrer les modifications" at bounding box center [367, 781] width 242 height 36
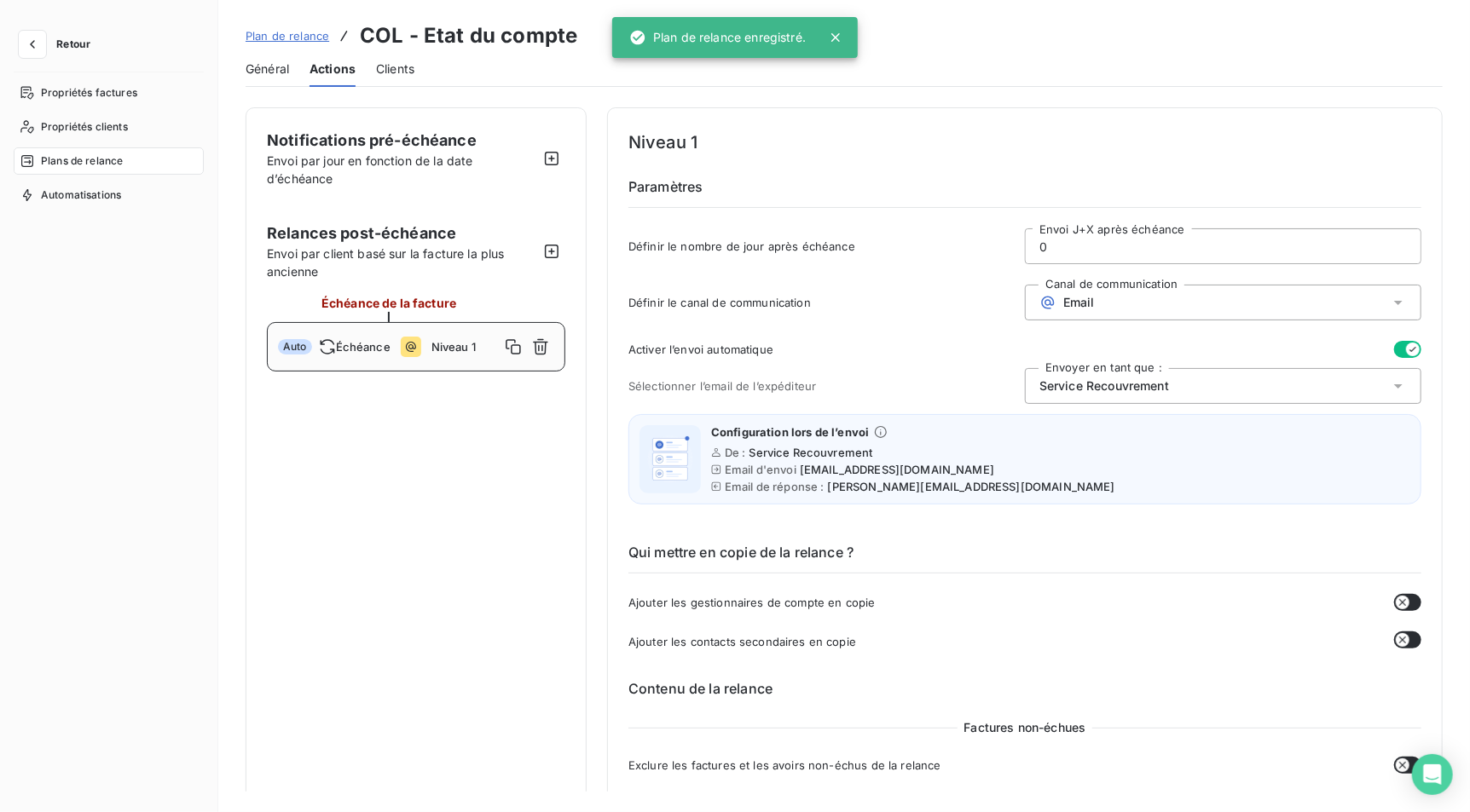
click at [283, 41] on link "Plan de relance" at bounding box center [287, 36] width 84 height 17
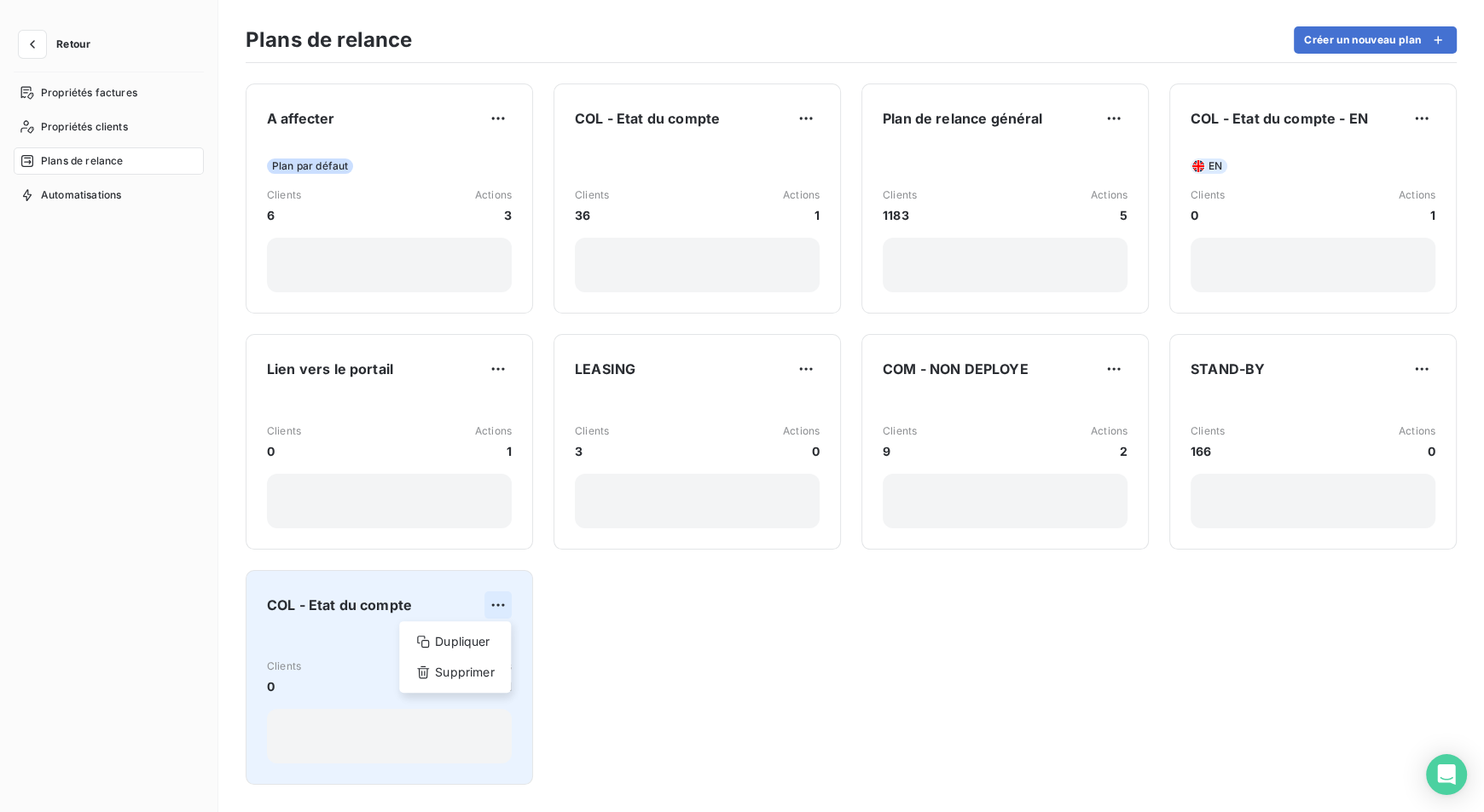
click at [502, 606] on html "Retour Propriétés factures Propriétés clients Plans de relance Automatisations …" at bounding box center [742, 406] width 1484 height 812
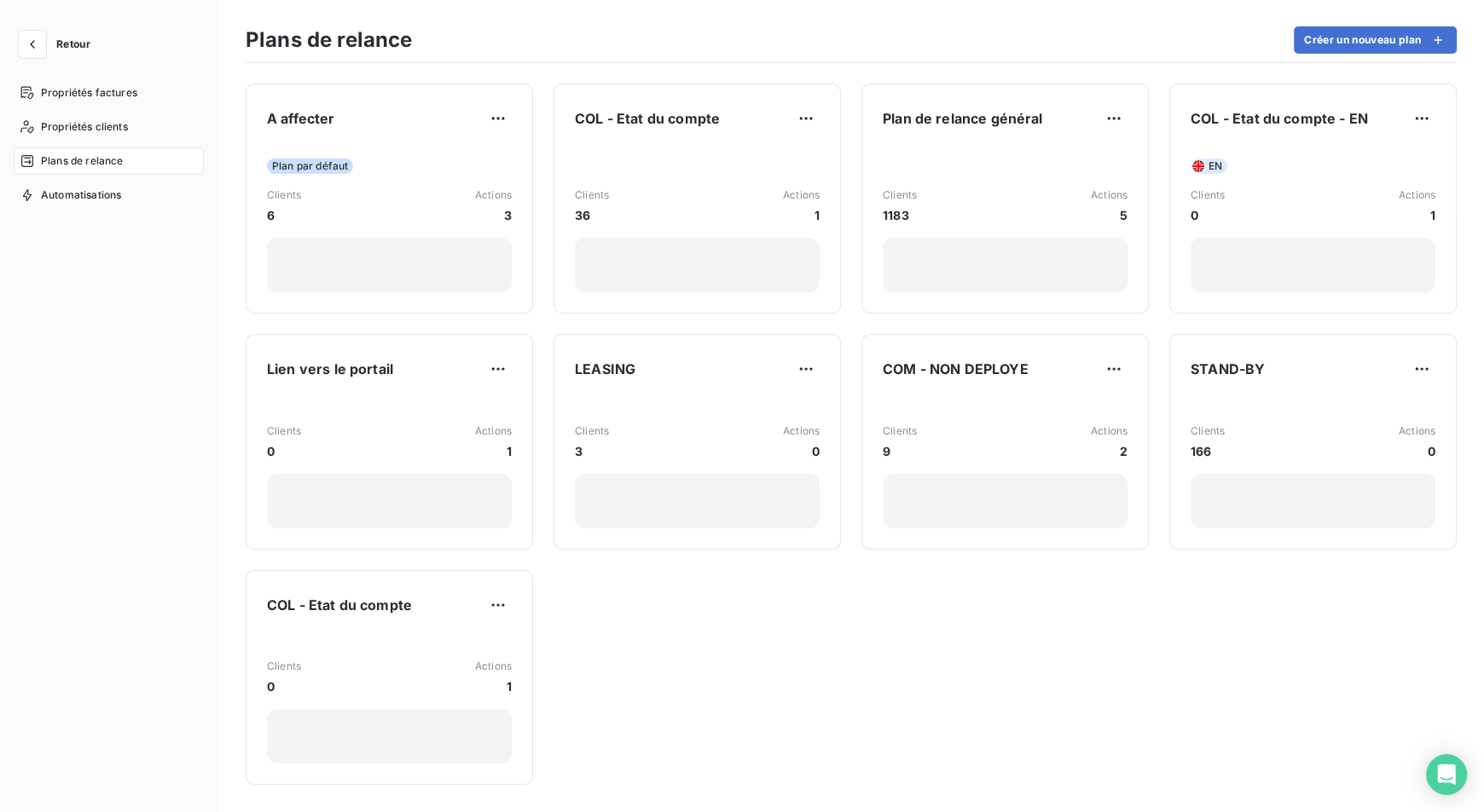
click at [338, 608] on html "Retour Propriétés factures Propriétés clients Plans de relance Automatisations …" at bounding box center [742, 406] width 1484 height 812
click at [338, 608] on span "COL - Etat du compte" at bounding box center [340, 605] width 145 height 20
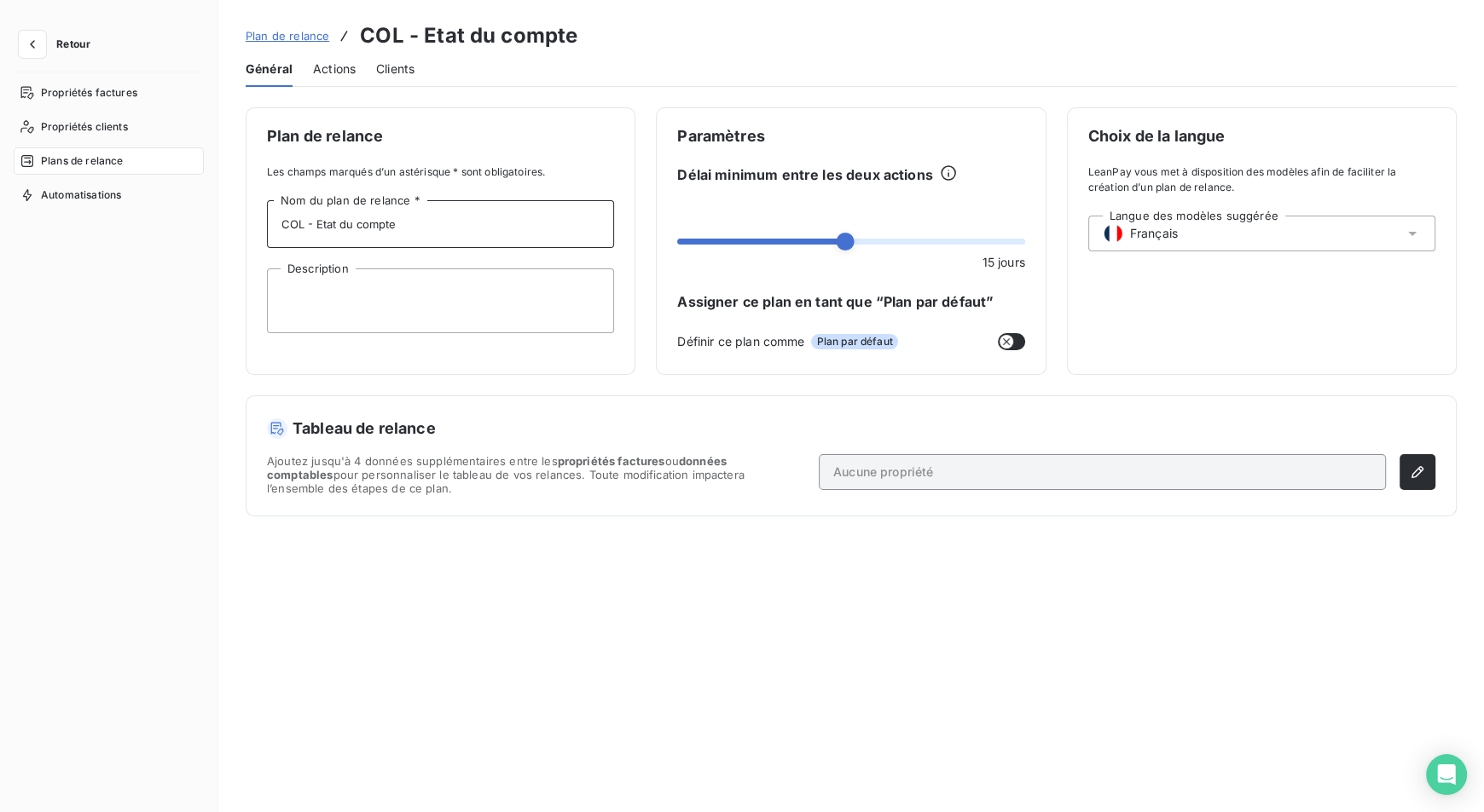
click at [458, 222] on input "COL - Etat du compte" at bounding box center [441, 224] width 347 height 47
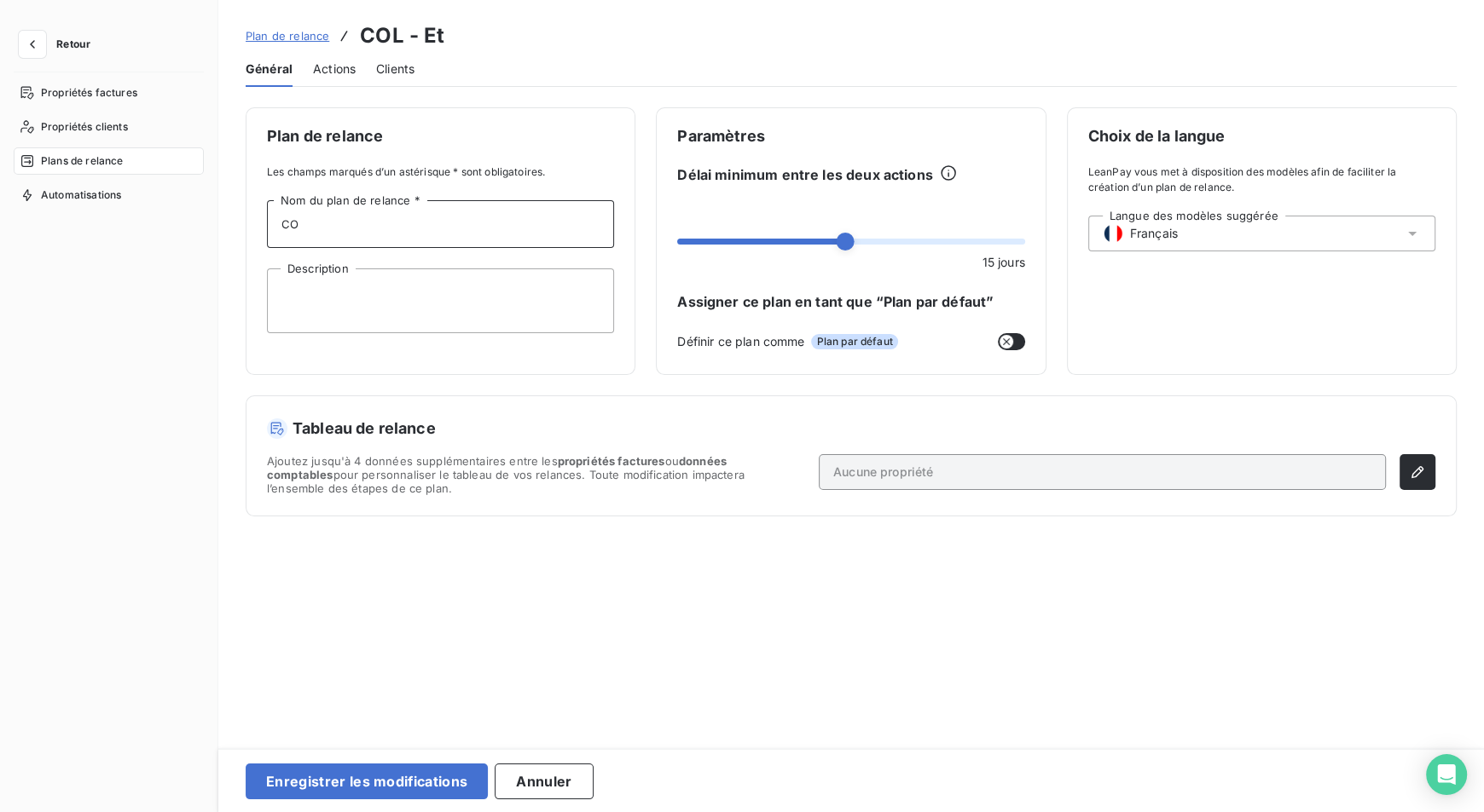
type input "C"
type input "Relance prélèvement"
click at [630, 389] on div "Plan de relance Les champs marqués d’un astérisque * sont obligatoires. Relance…" at bounding box center [851, 311] width 1211 height 409
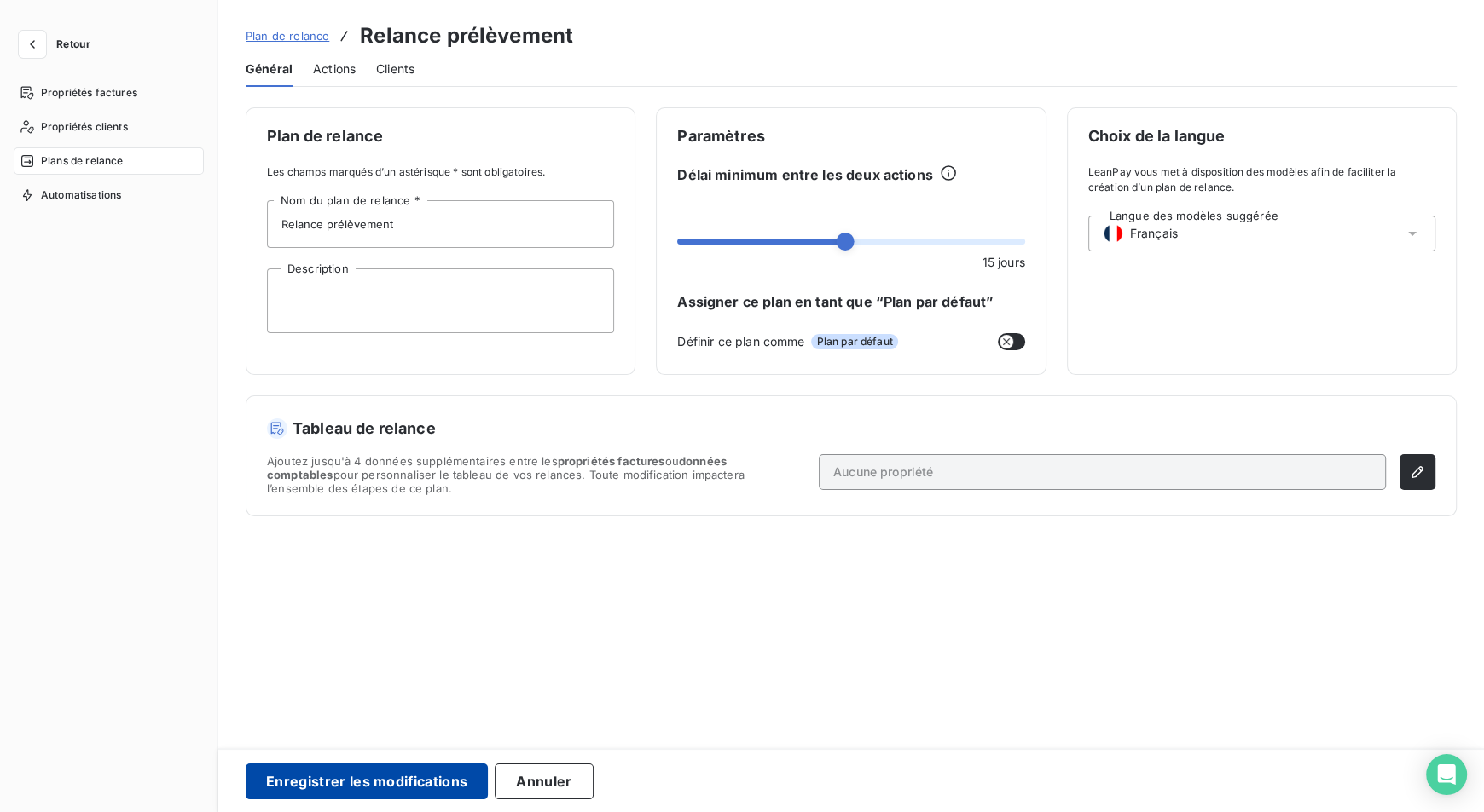
click at [393, 781] on button "Enregistrer les modifications" at bounding box center [367, 781] width 242 height 36
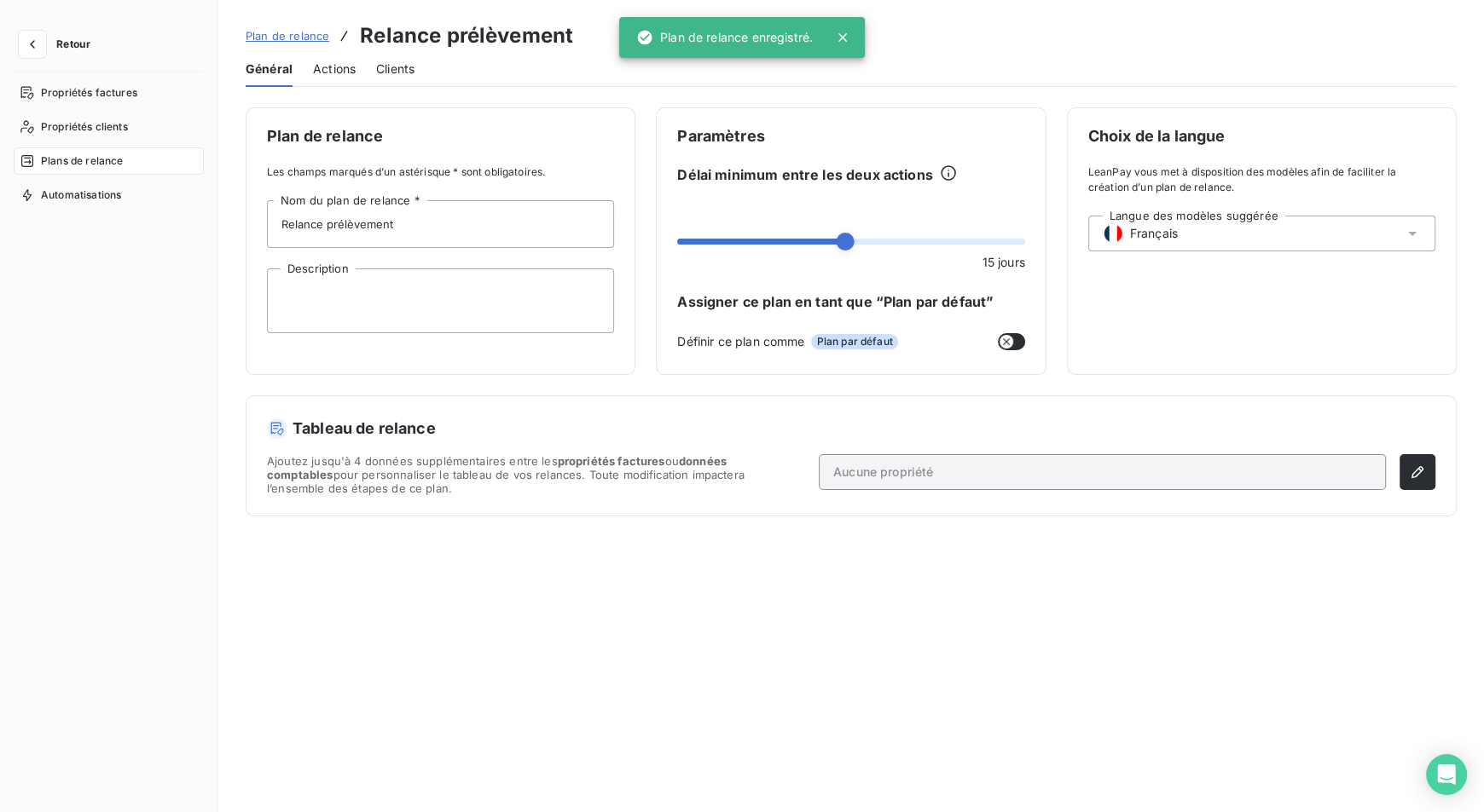
click at [62, 41] on span "Retour" at bounding box center [72, 44] width 34 height 11
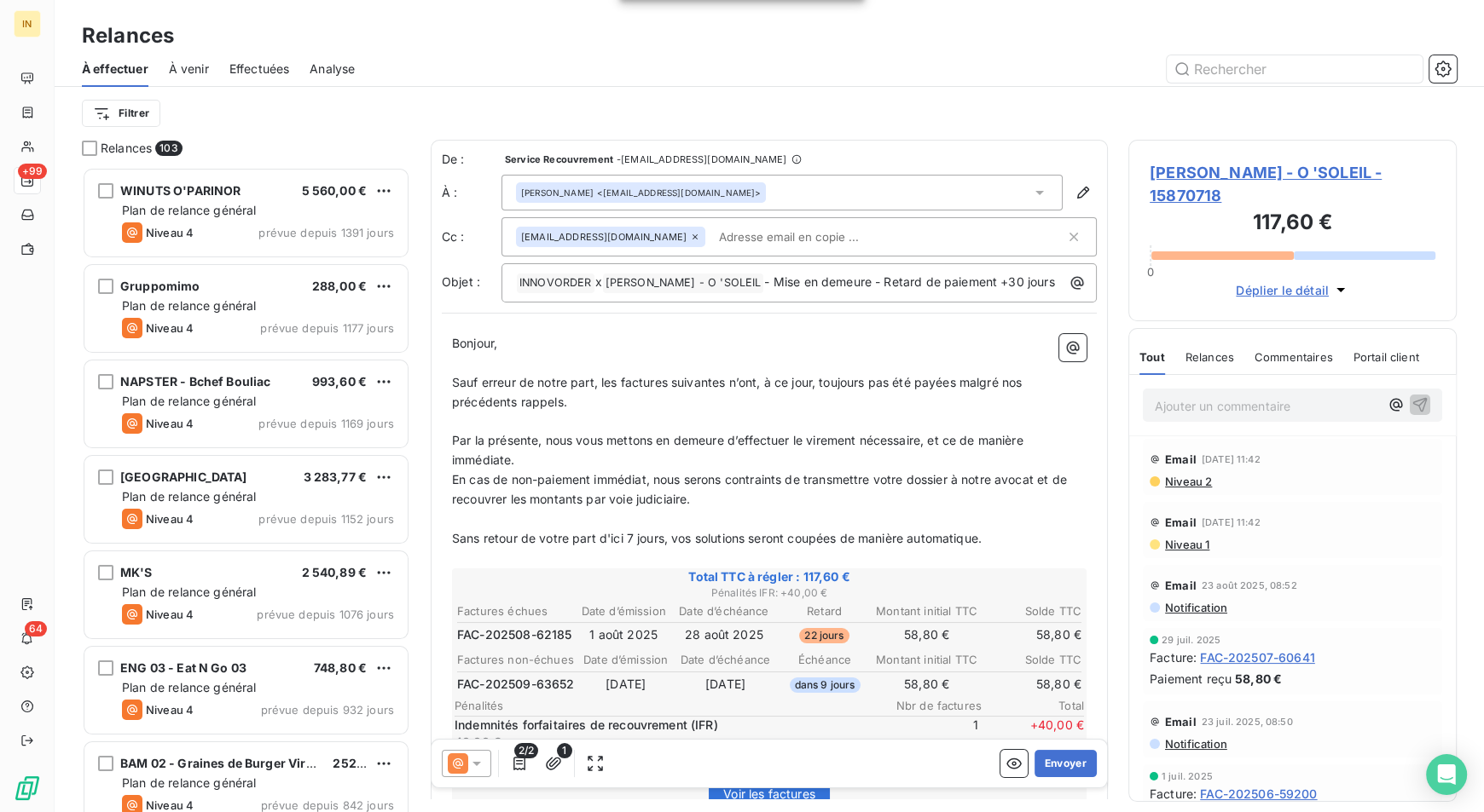
scroll to position [631, 315]
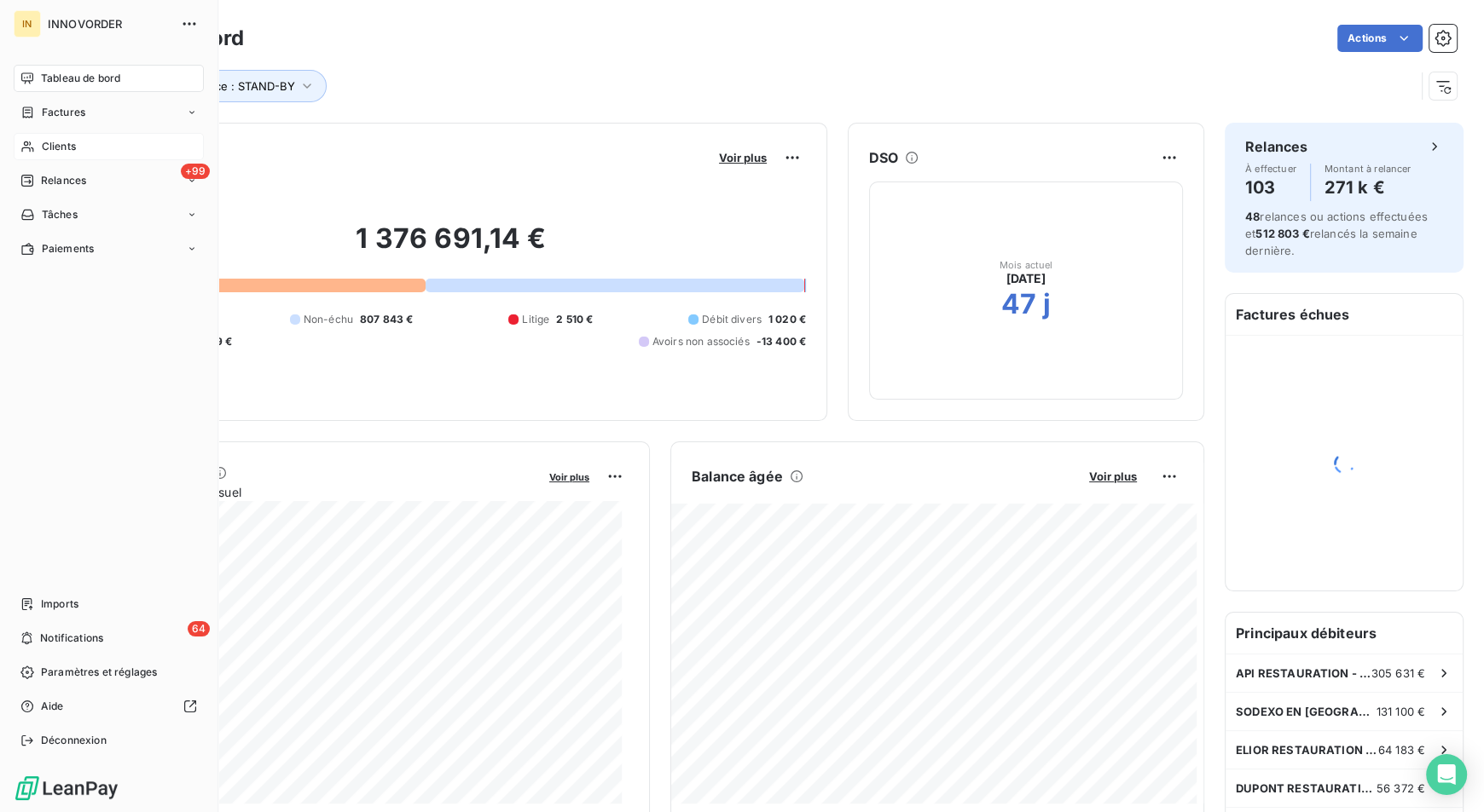
click at [74, 144] on span "Clients" at bounding box center [58, 147] width 34 height 15
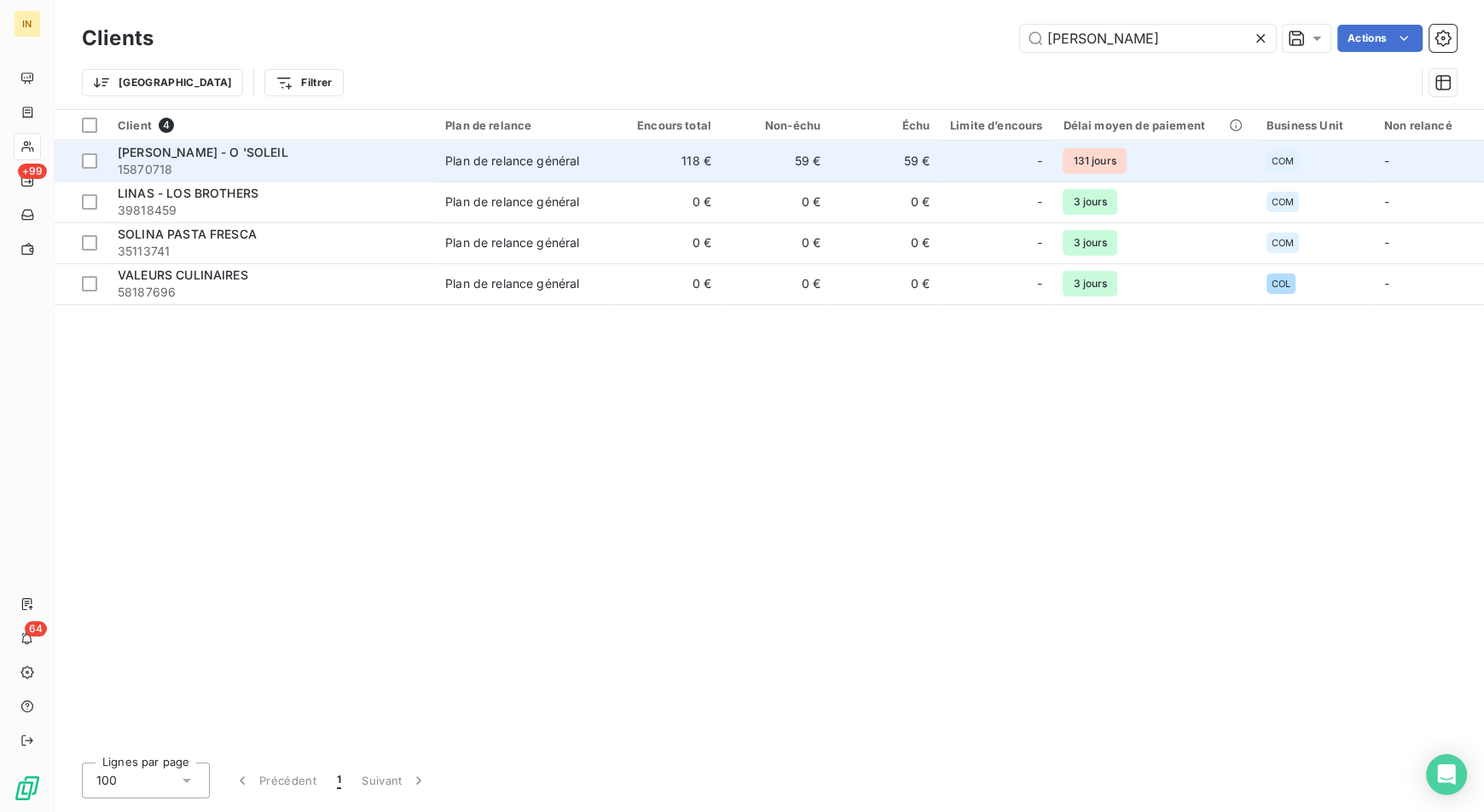
type input "lina"
click at [372, 152] on div "[PERSON_NAME] - O 'SOLEIL" at bounding box center [271, 152] width 307 height 17
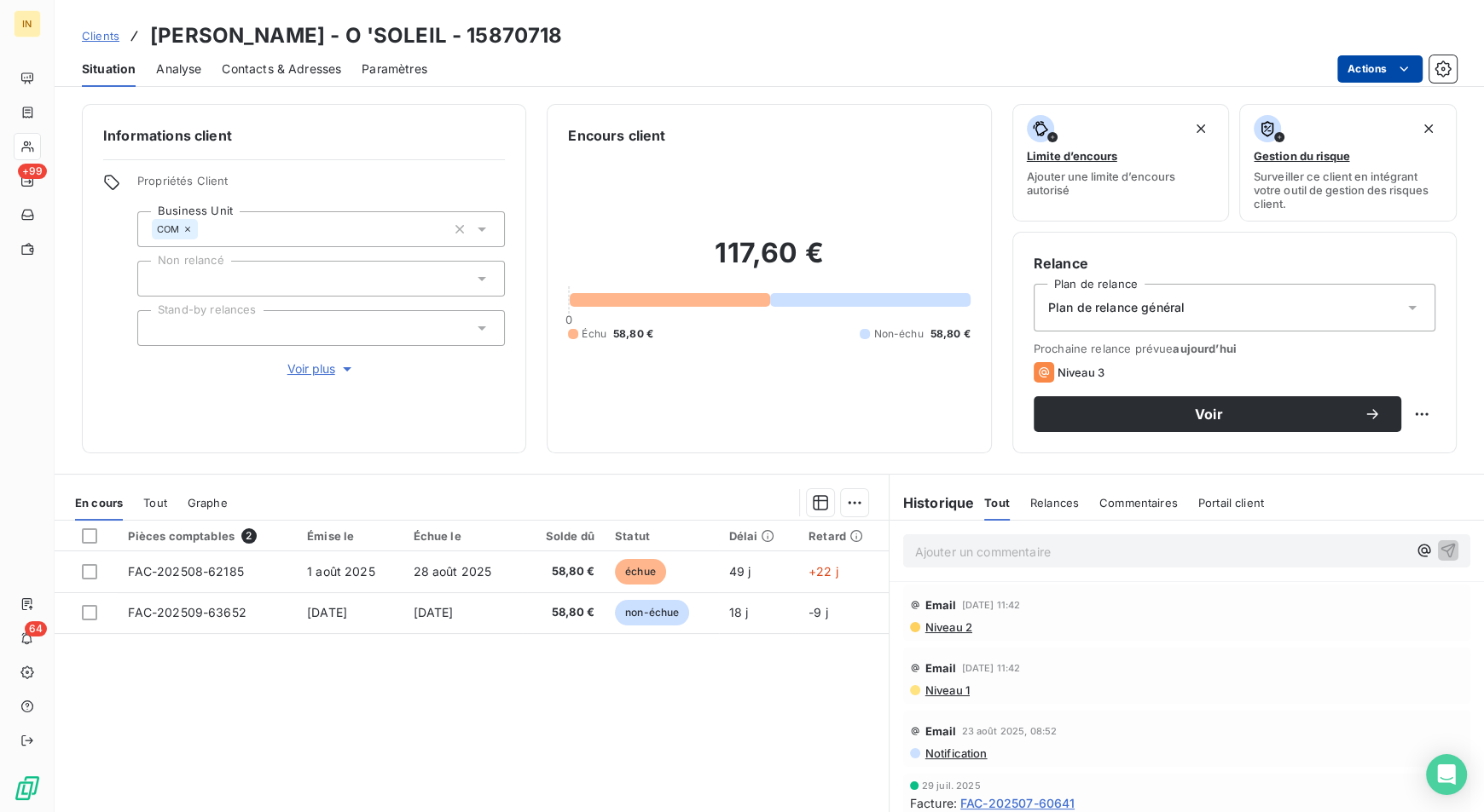
click at [1384, 61] on html "IN +99 64 Clients LINA - O 'SOLEIL - 15870718 Situation Analyse Contacts & Adre…" at bounding box center [742, 406] width 1484 height 812
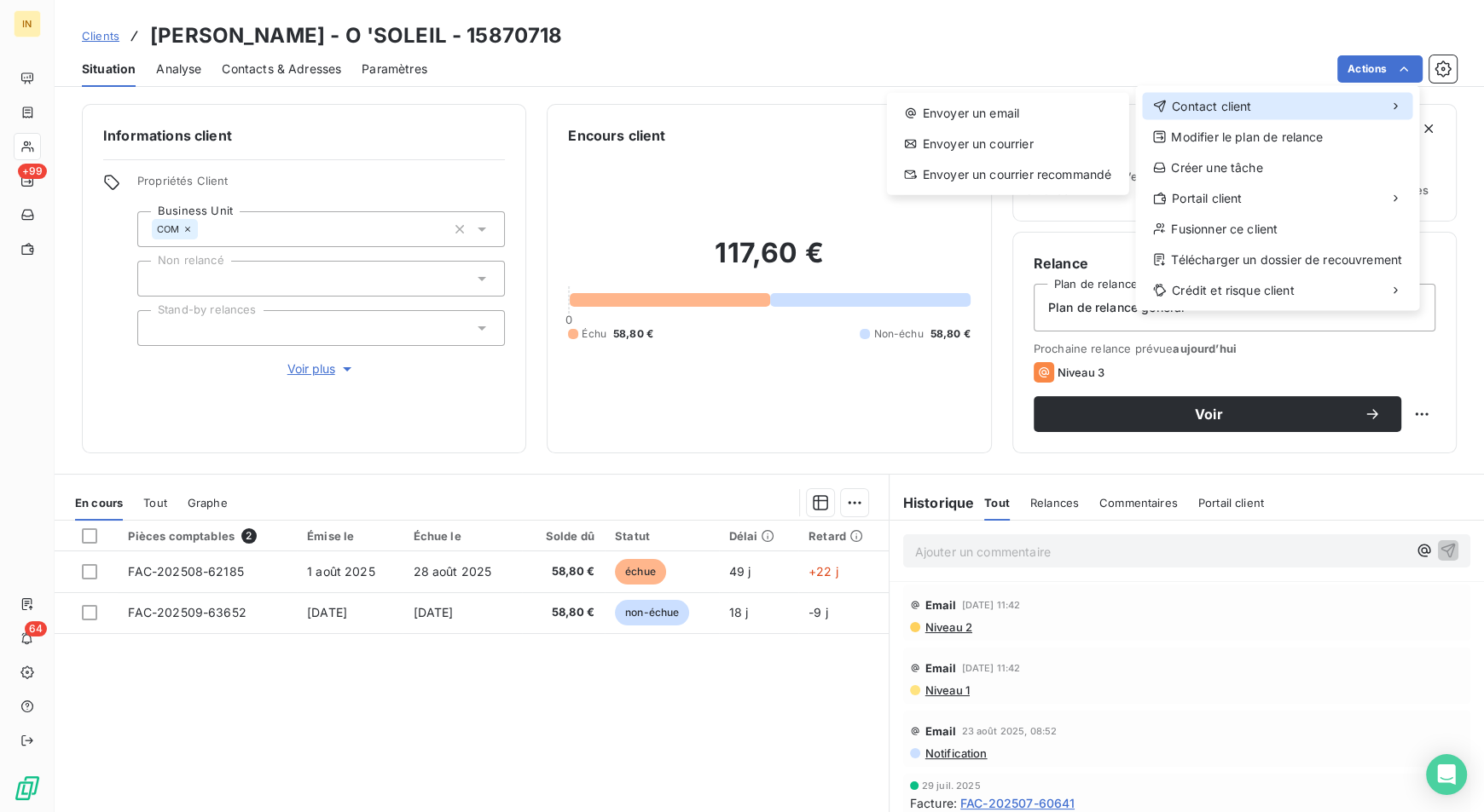
click at [1243, 102] on span "Contact client" at bounding box center [1211, 107] width 79 height 17
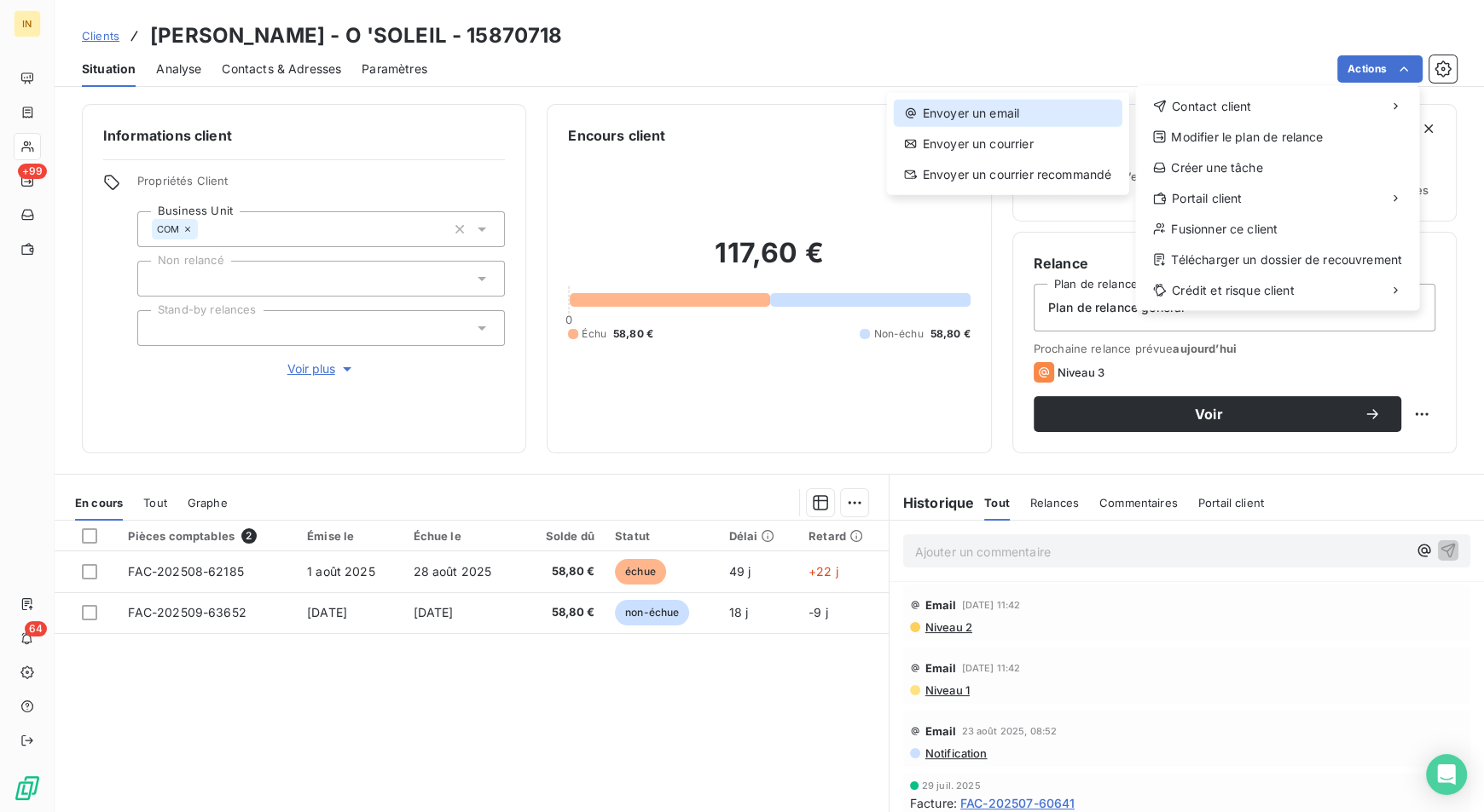
click at [1091, 106] on div "Envoyer un email" at bounding box center [1007, 113] width 229 height 27
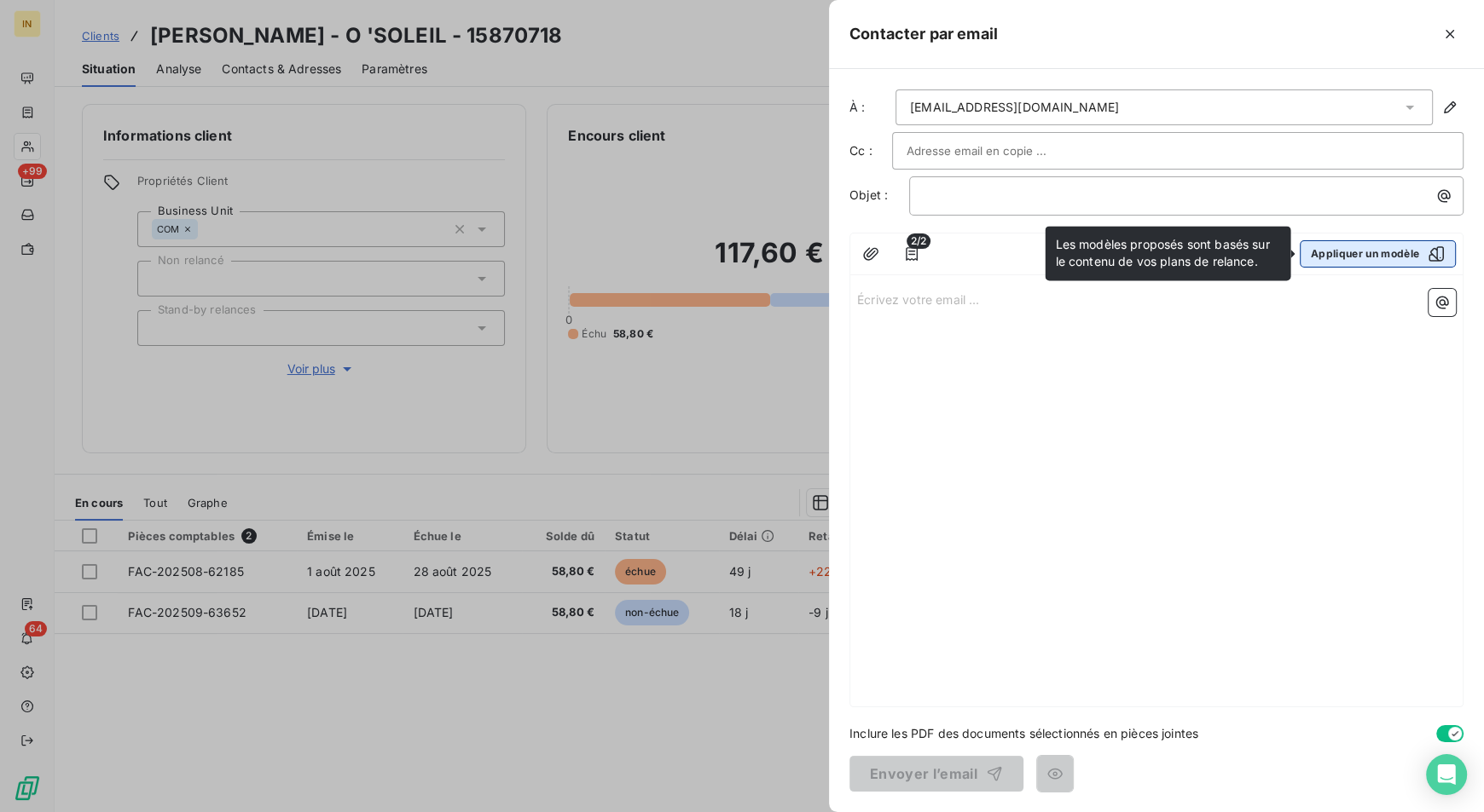
click at [1371, 253] on button "Appliquer un modèle" at bounding box center [1378, 254] width 156 height 27
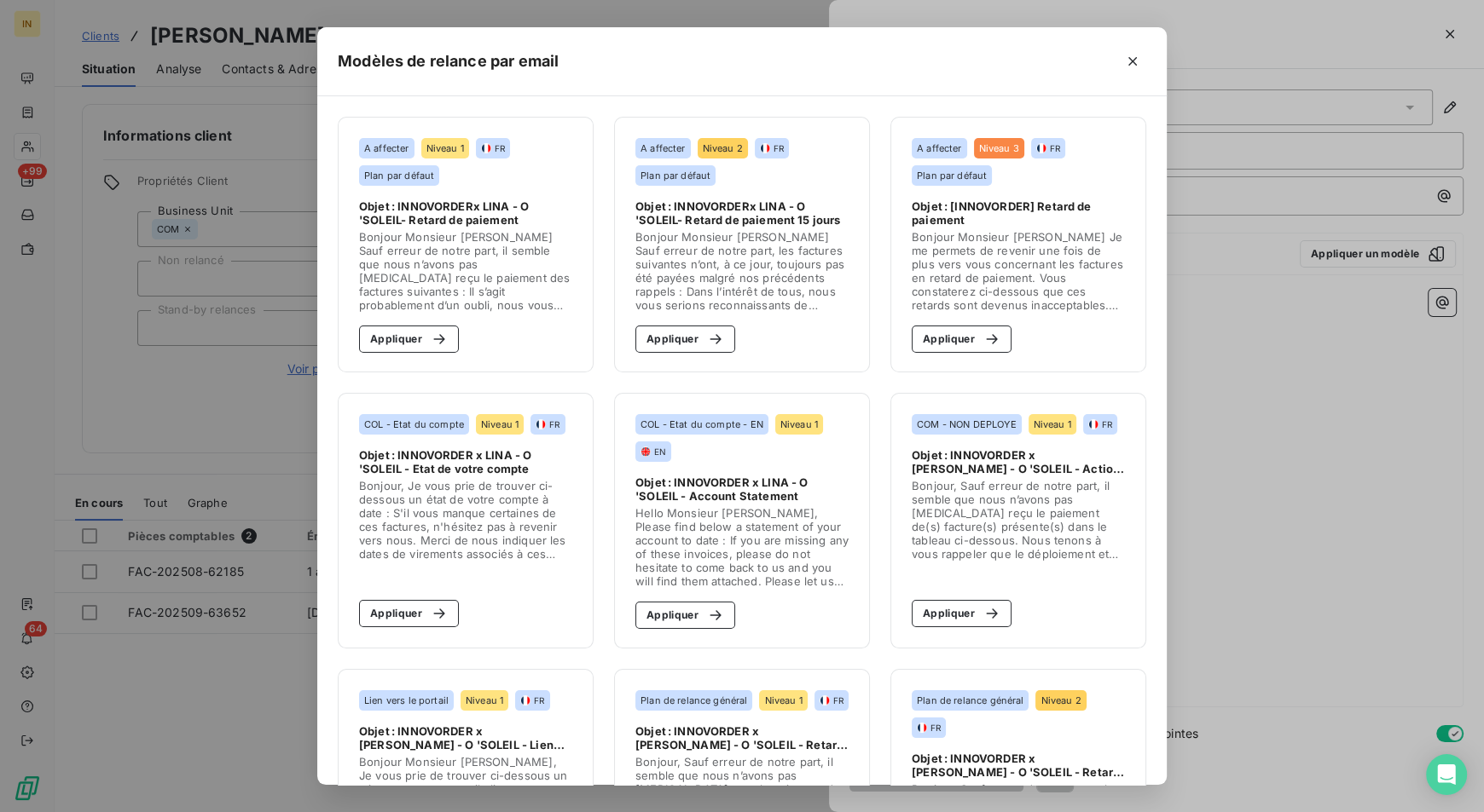
scroll to position [436, 0]
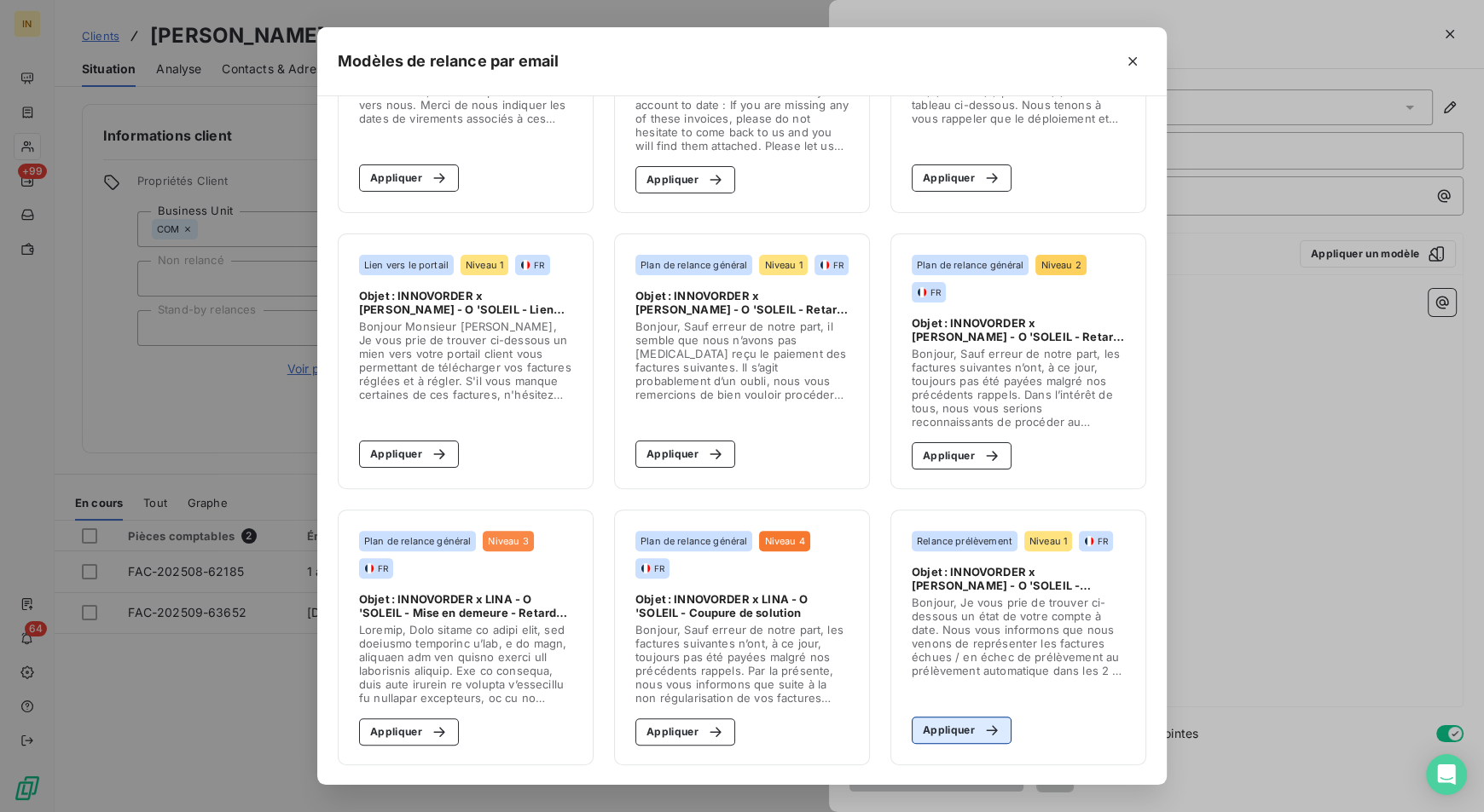
click at [980, 719] on button "Appliquer" at bounding box center [961, 730] width 99 height 27
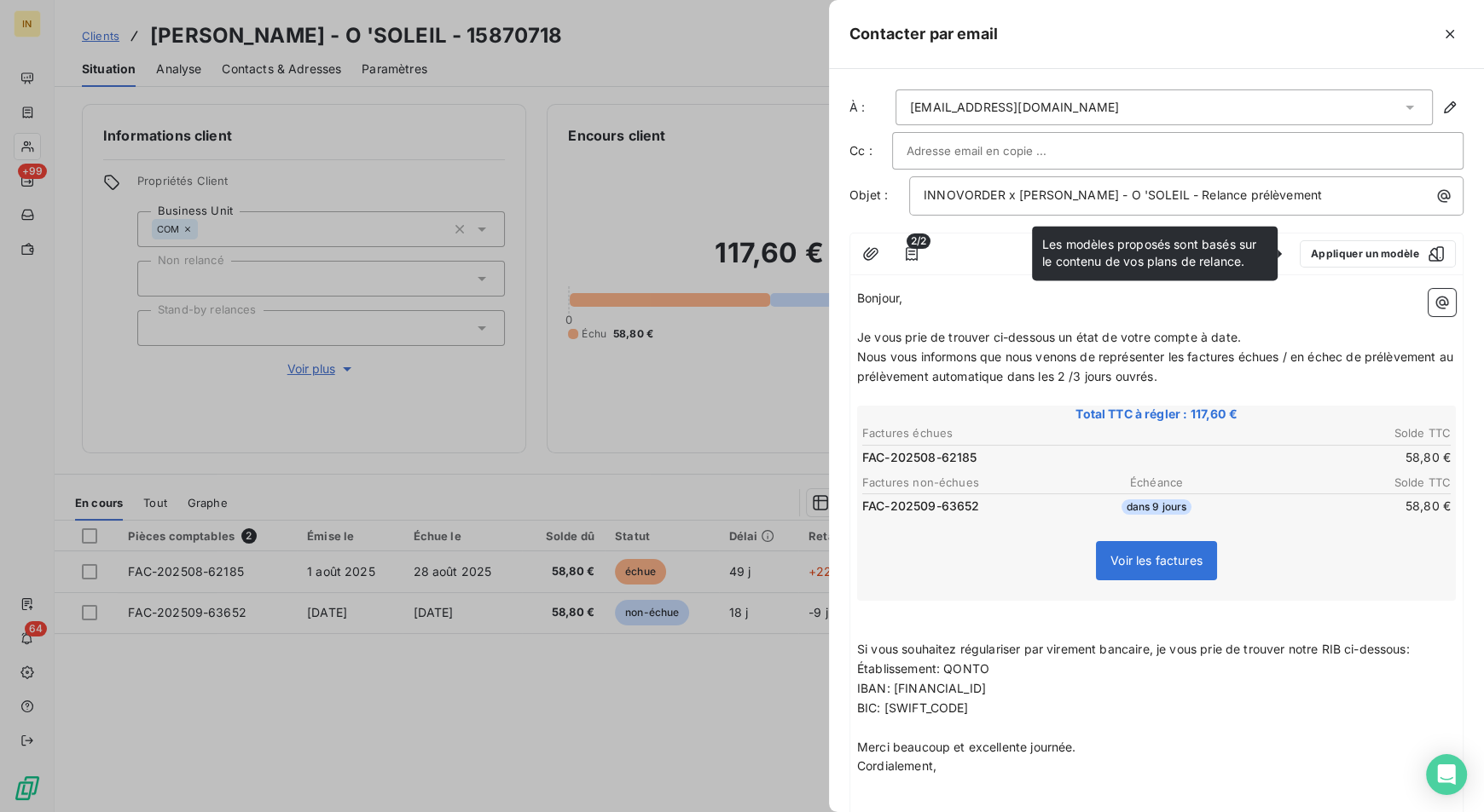
click at [1250, 338] on p "Je vous prie de trouver ci-dessous un état de votre compte à date." at bounding box center [1156, 338] width 598 height 19
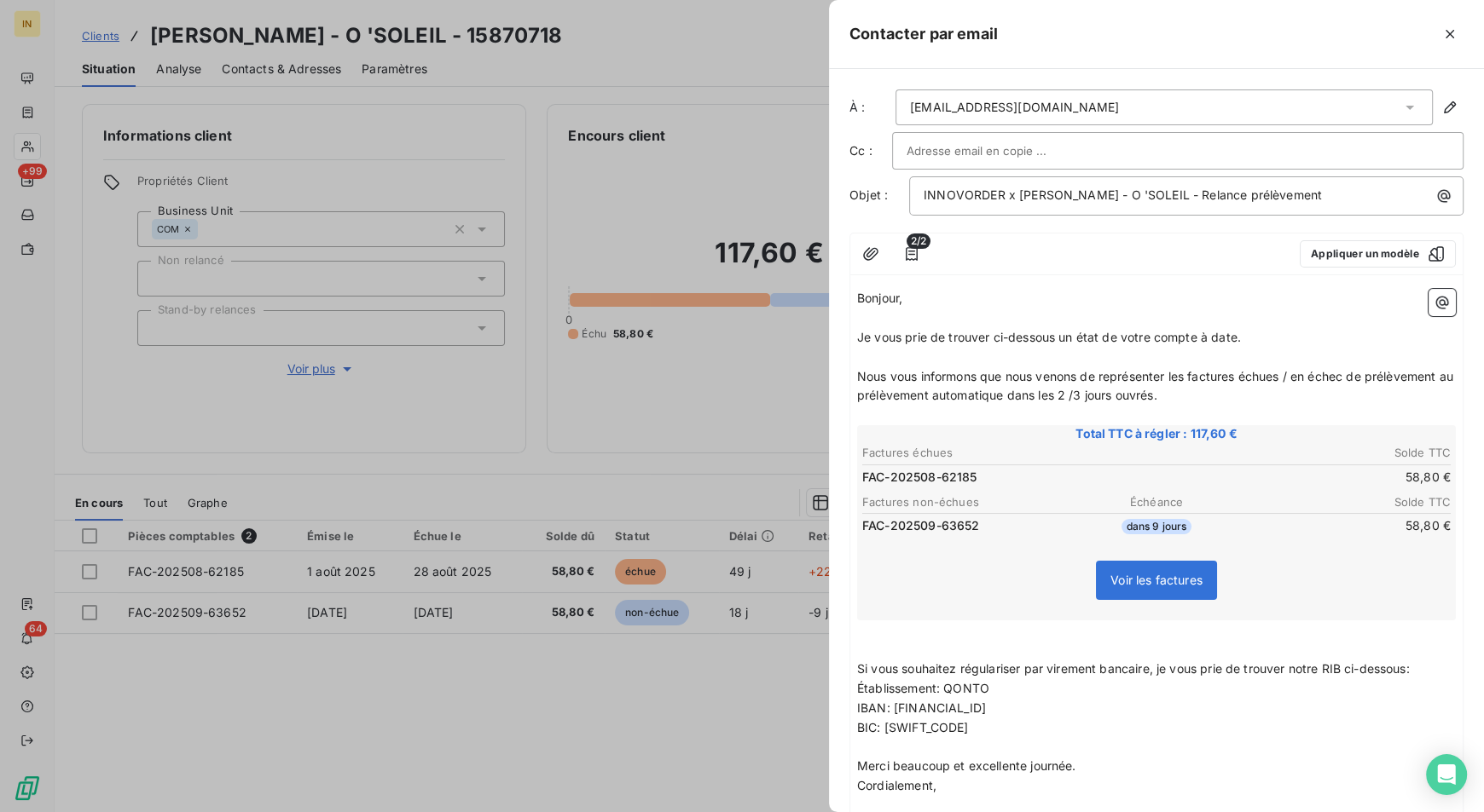
scroll to position [230, 0]
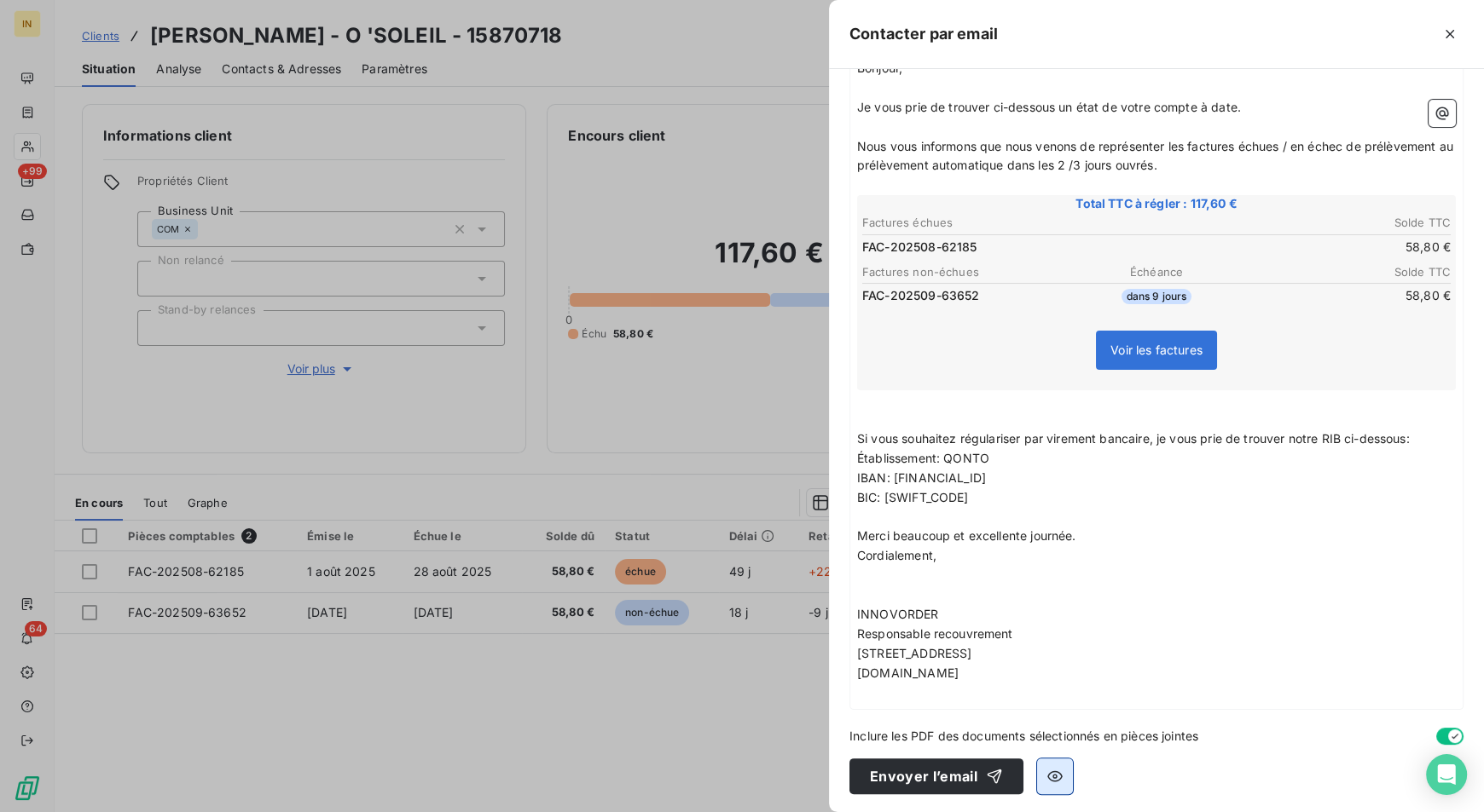
click at [1058, 782] on button "button" at bounding box center [1055, 776] width 36 height 36
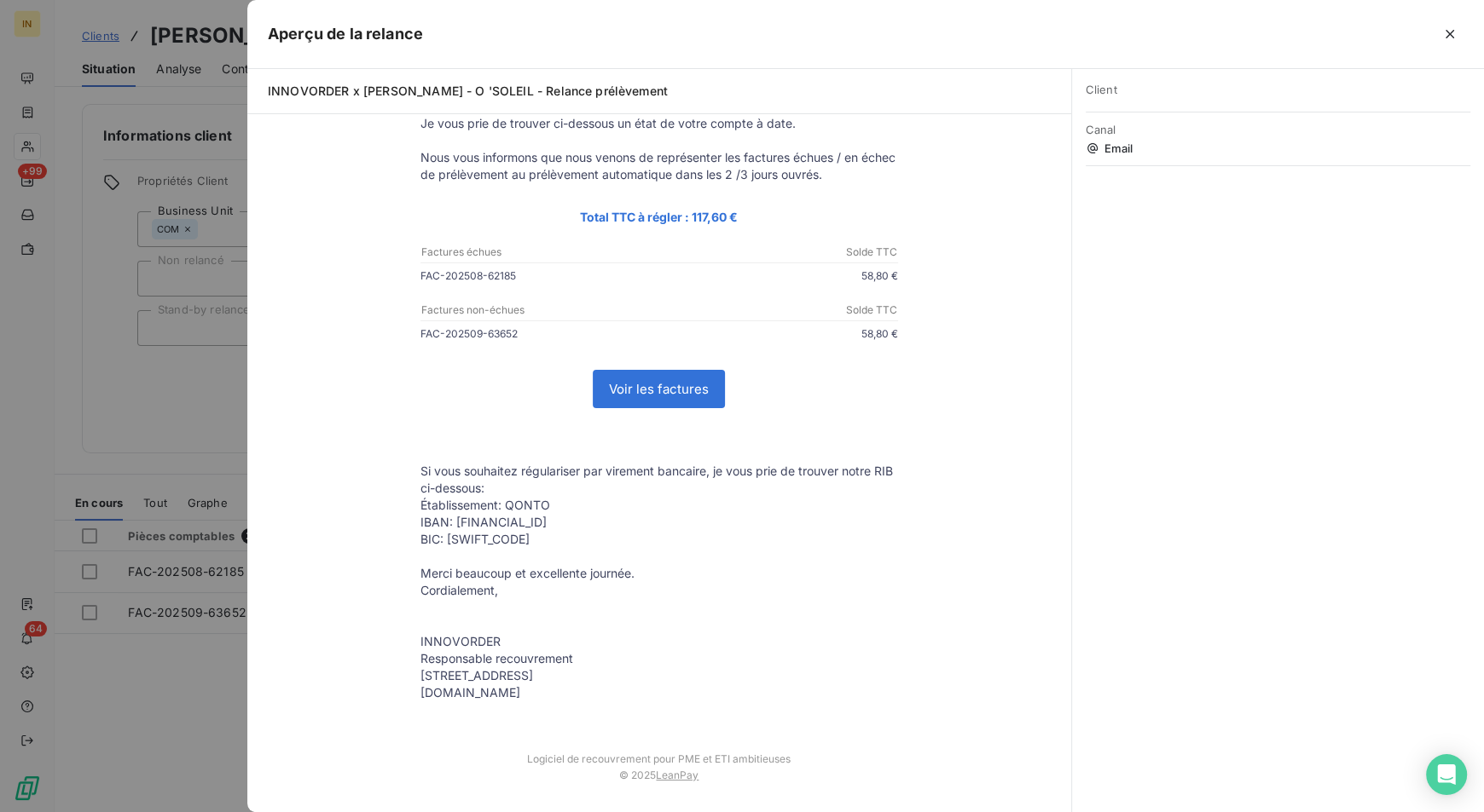
scroll to position [0, 0]
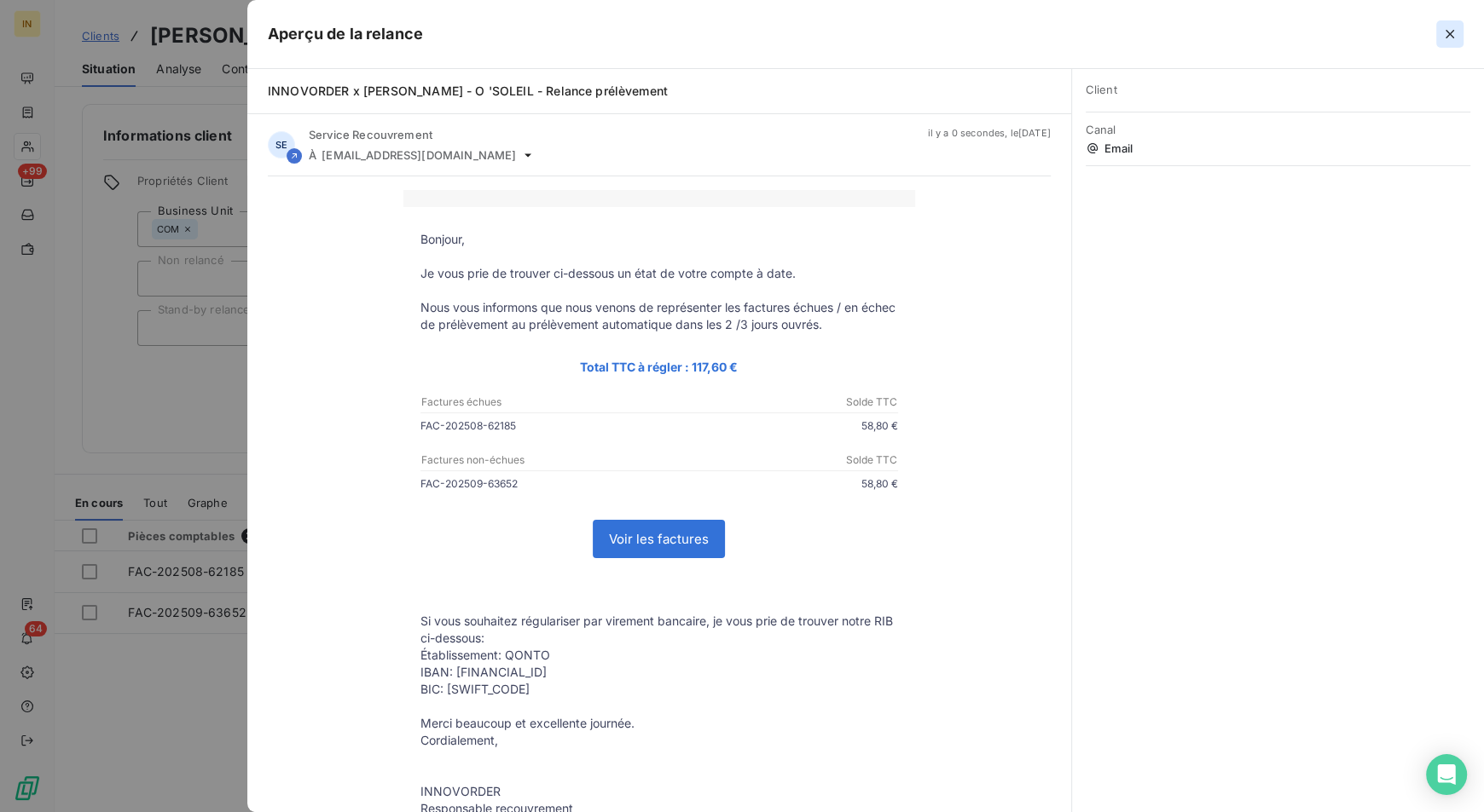
click at [1454, 35] on icon "button" at bounding box center [1450, 35] width 17 height 17
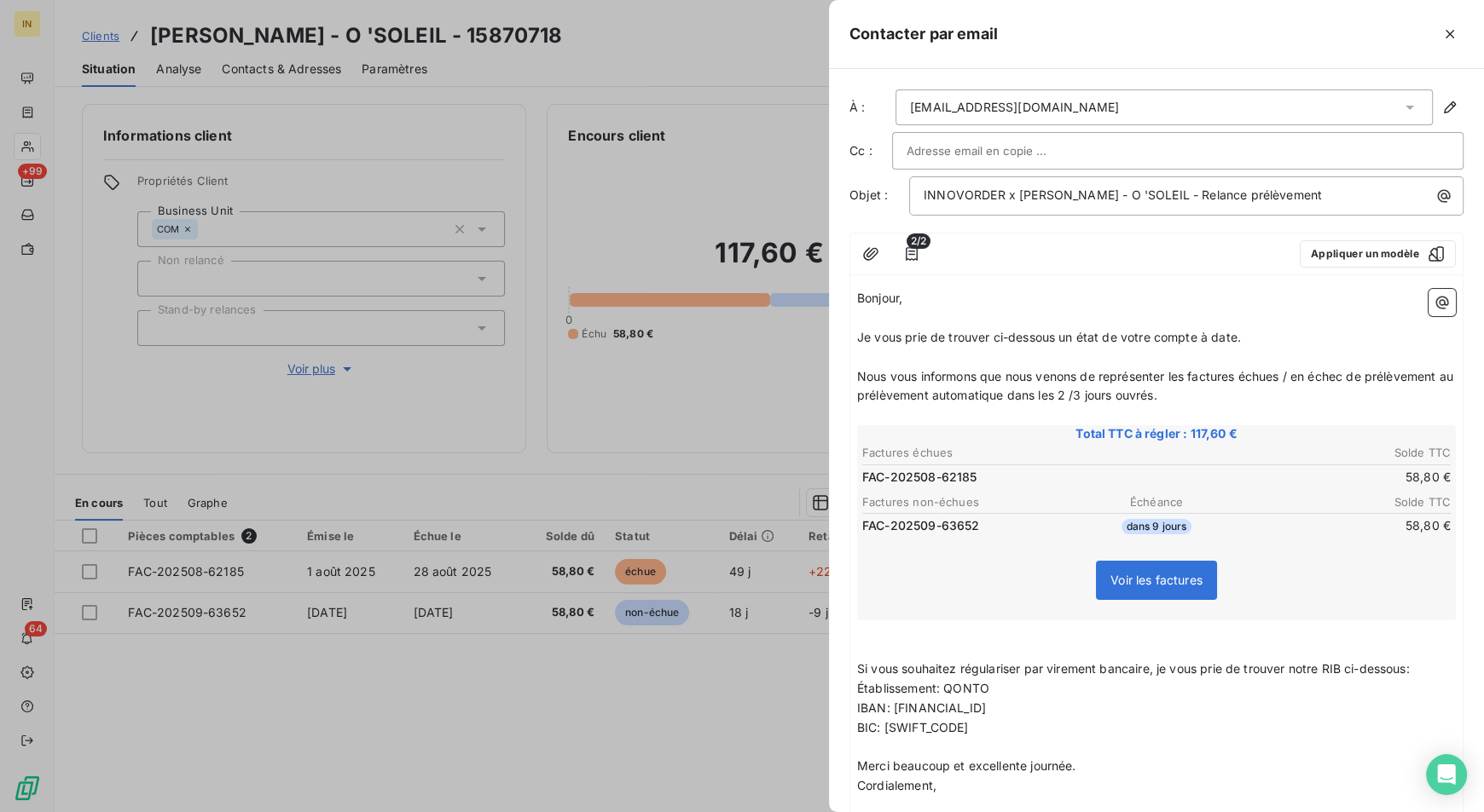
click at [1045, 159] on input "text" at bounding box center [998, 150] width 183 height 26
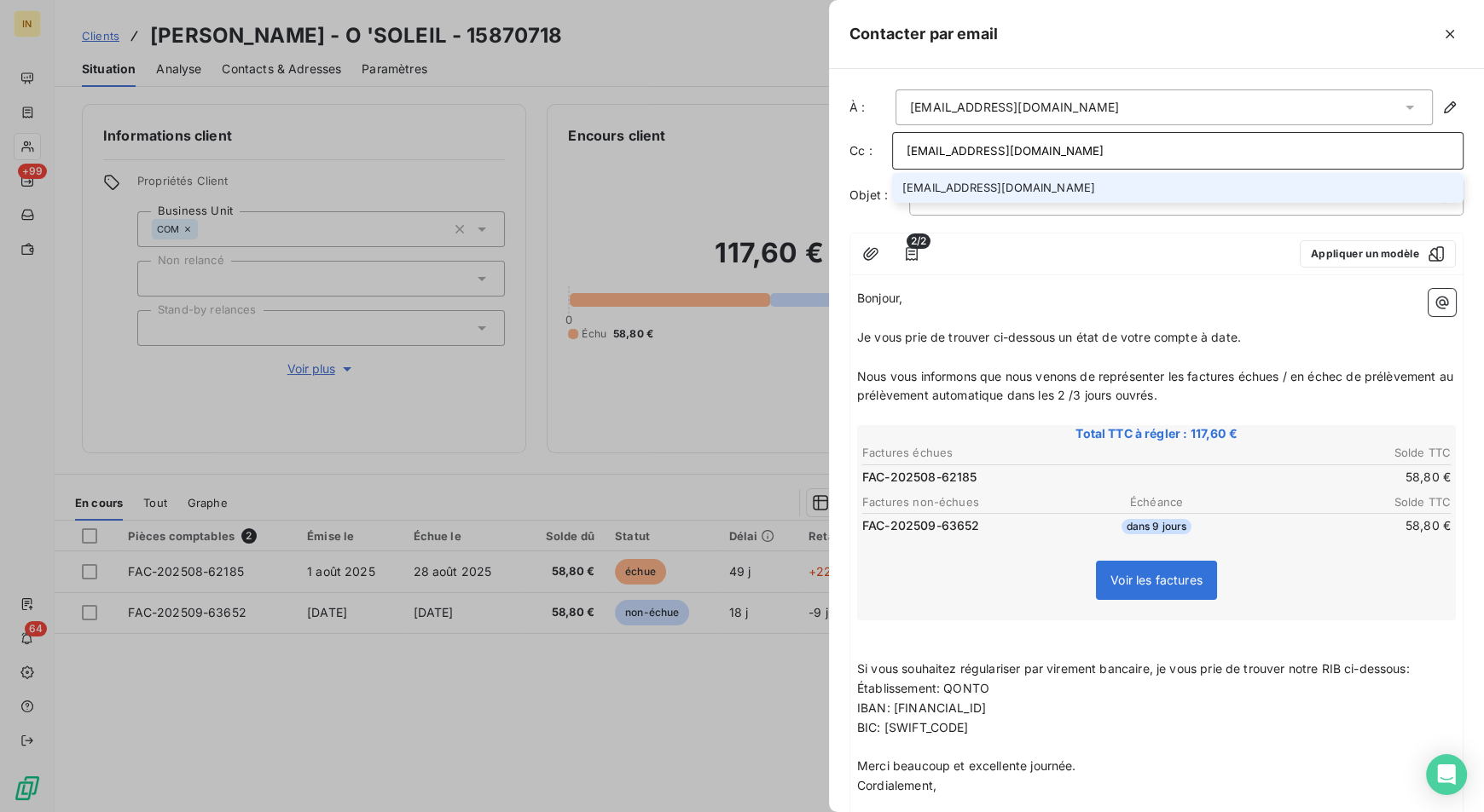
type input "[EMAIL_ADDRESS][DOMAIN_NAME]"
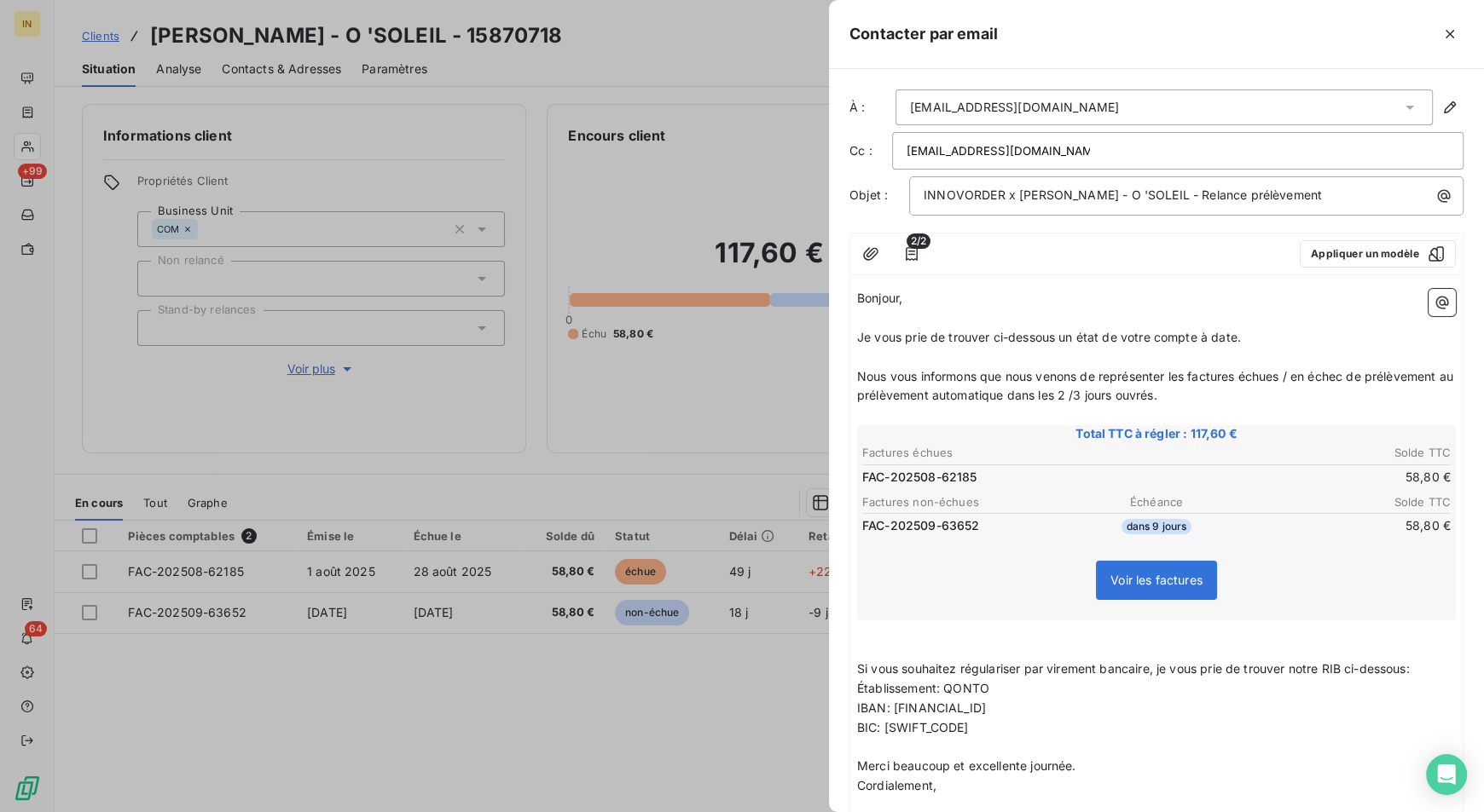
click at [1058, 286] on div "Bonjour, ﻿ Je vous prie de trouver ci-dessous un état de votre compte à date. ﻿…" at bounding box center [1156, 610] width 613 height 657
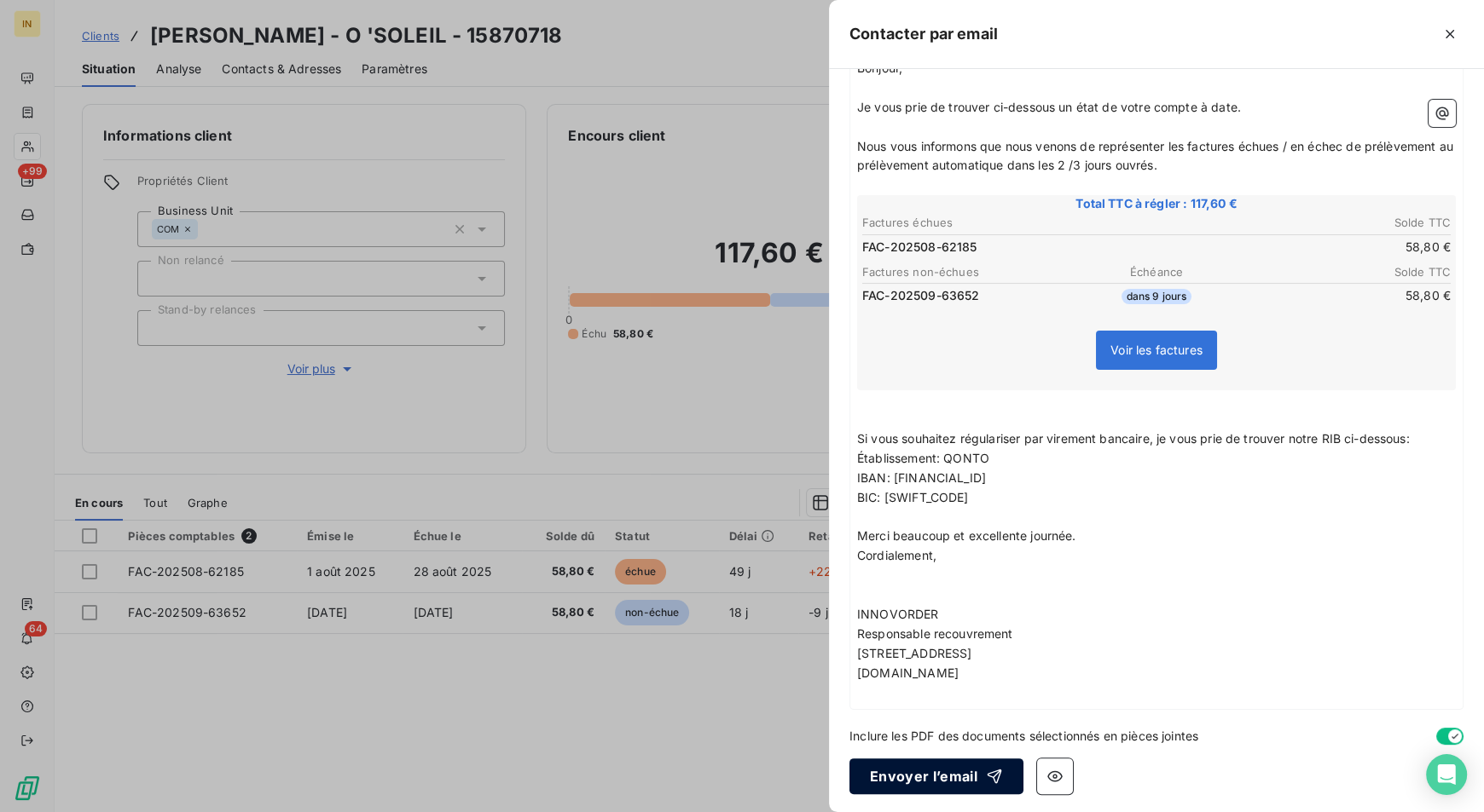
click at [933, 771] on button "Envoyer l’email" at bounding box center [936, 776] width 174 height 36
